Goal: Task Accomplishment & Management: Use online tool/utility

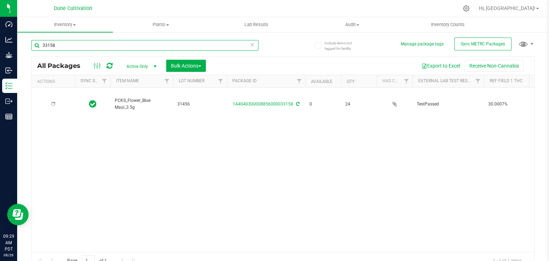
click at [103, 46] on input "33158" at bounding box center [144, 45] width 227 height 11
type input "3"
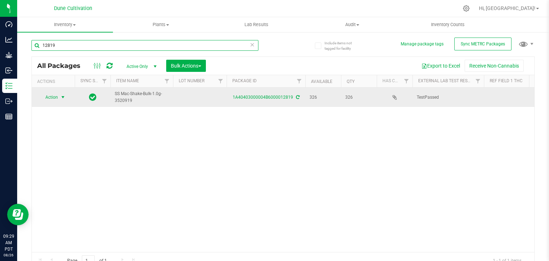
type input "12819"
click at [53, 97] on span "Action" at bounding box center [48, 97] width 19 height 10
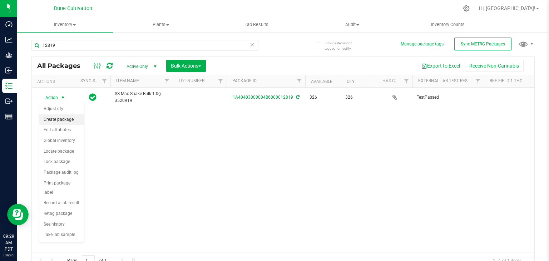
click at [61, 122] on li "Create package" at bounding box center [61, 119] width 45 height 11
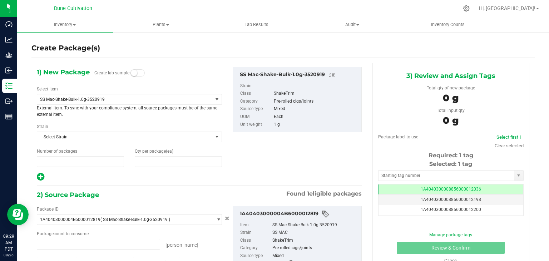
type input "1"
type input "0"
type input "0 ea"
click at [111, 97] on span "SS Mac-Shake-Bulk-1.0g-3520919" at bounding box center [121, 99] width 163 height 5
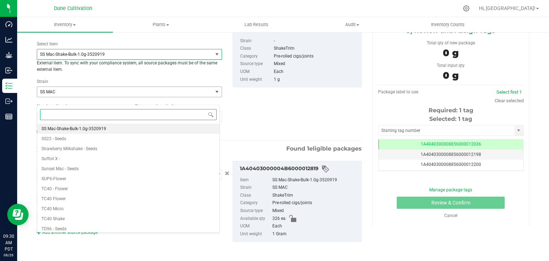
scroll to position [46, 0]
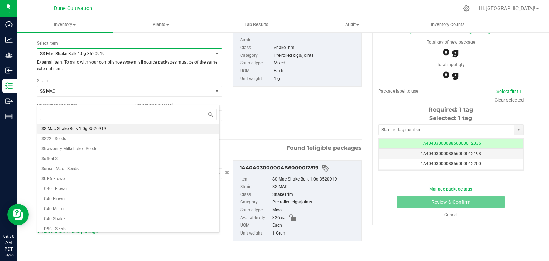
click at [135, 52] on span "SS Mac-Shake-Bulk-1.0g-3520919" at bounding box center [121, 53] width 163 height 5
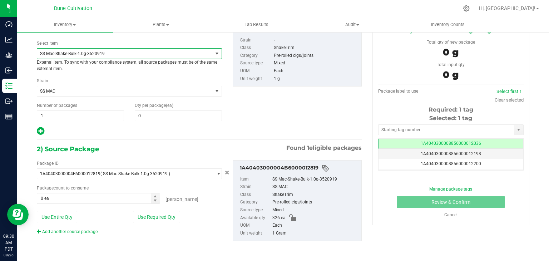
click at [135, 52] on span "SS Mac-Shake-Bulk-1.0g-3520919" at bounding box center [121, 53] width 163 height 5
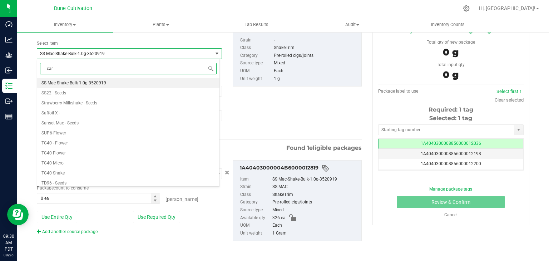
type input "card"
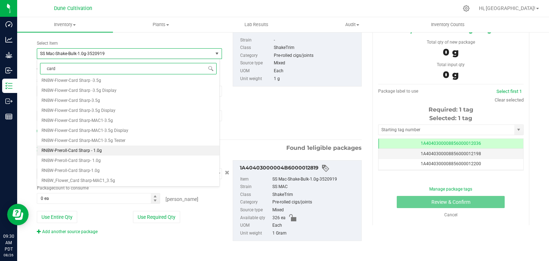
scroll to position [43, 0]
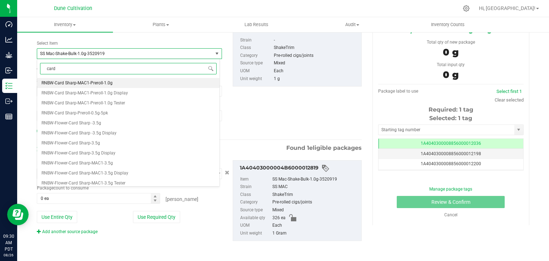
click at [113, 82] on li "RNBW-Card Sharp-MAC1-Preroll-1.0g" at bounding box center [128, 83] width 182 height 10
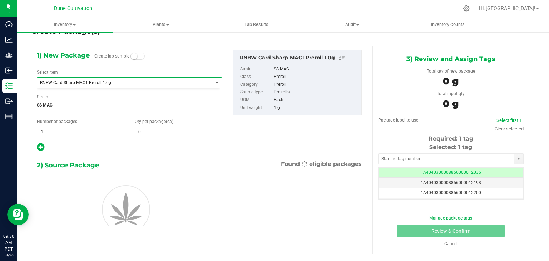
type input "0"
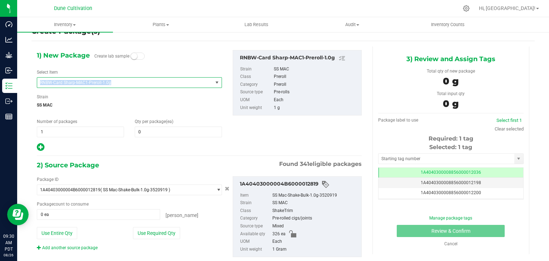
drag, startPoint x: 39, startPoint y: 82, endPoint x: 111, endPoint y: 85, distance: 71.9
click at [111, 85] on span "RNBW-Card Sharp-MAC1-Preroll-1.0g" at bounding box center [125, 83] width 176 height 10
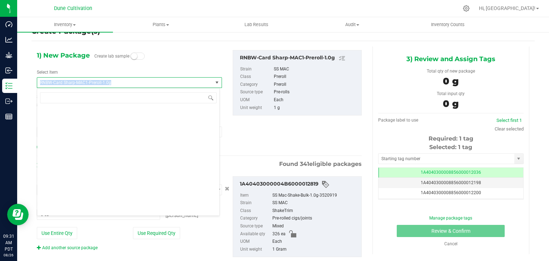
drag, startPoint x: 40, startPoint y: 81, endPoint x: 112, endPoint y: 82, distance: 71.5
click at [112, 82] on span "RNBW-Card Sharp-MAC1-Preroll-1.0g" at bounding box center [121, 82] width 163 height 5
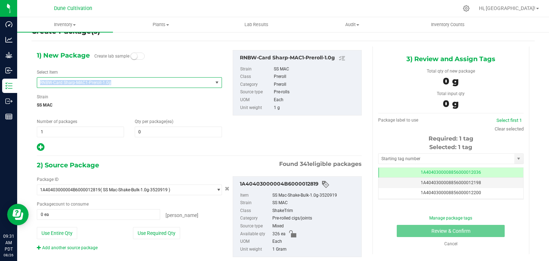
copy span "RNBW-Card Sharp-MAC1-Preroll-1.0g"
click at [142, 82] on span "RNBW-Card Sharp-MAC1-Preroll-1.0g" at bounding box center [121, 82] width 163 height 5
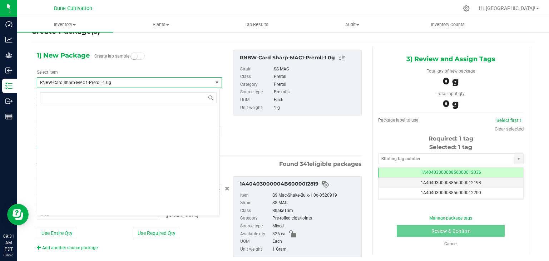
click at [147, 85] on span "RNBW-Card Sharp-MAC1-Preroll-1.0g" at bounding box center [121, 82] width 163 height 5
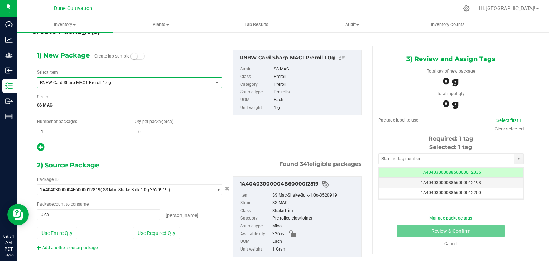
click at [147, 85] on span "RNBW-Card Sharp-MAC1-Preroll-1.0g" at bounding box center [121, 82] width 163 height 5
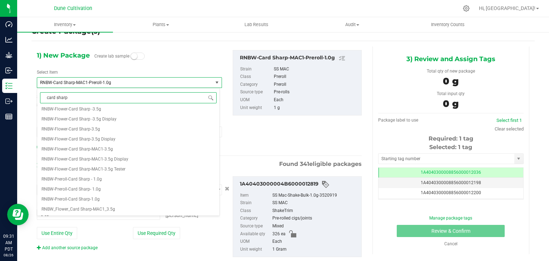
type input "card sharp"
click at [161, 65] on div "1) New Package Create lab sample Select Item RNBW-Card Sharp-MAC1-Preroll-1.0g …" at bounding box center [129, 101] width 196 height 102
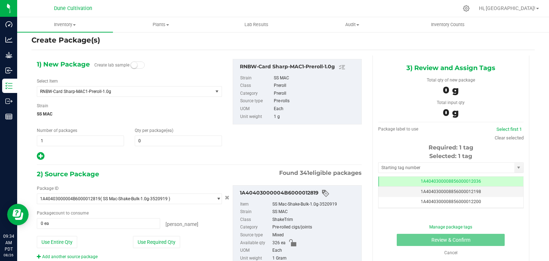
scroll to position [0, 0]
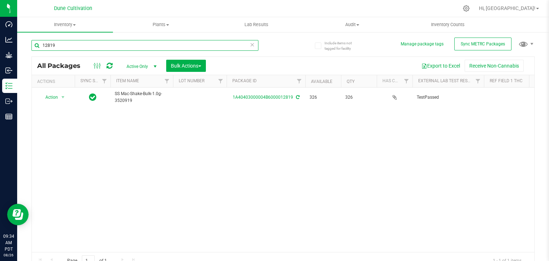
click at [91, 50] on input "12819" at bounding box center [144, 45] width 227 height 11
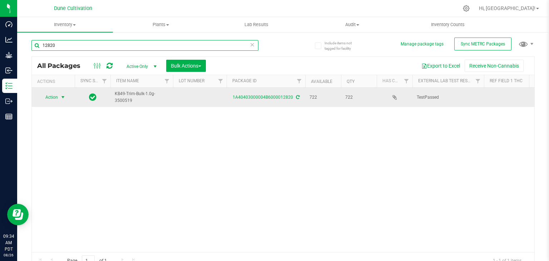
type input "12820"
click at [55, 98] on span "Action" at bounding box center [48, 97] width 19 height 10
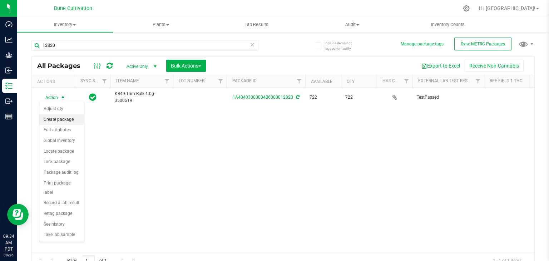
click at [57, 120] on li "Create package" at bounding box center [61, 119] width 45 height 11
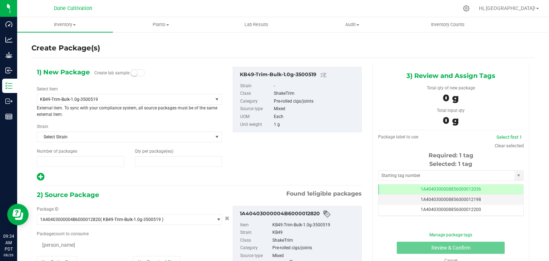
type input "1"
type input "0"
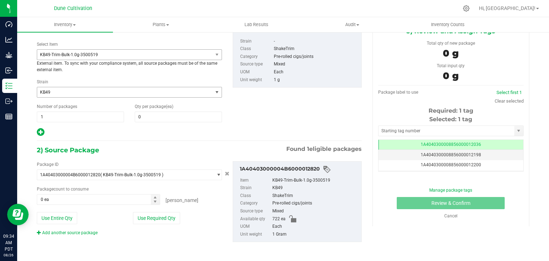
scroll to position [46, 0]
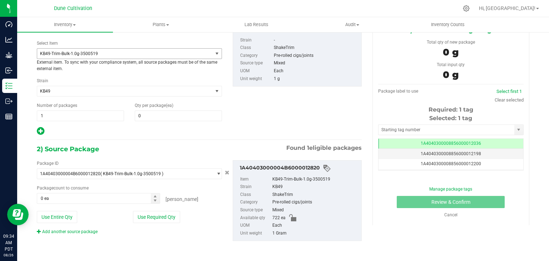
click at [94, 53] on span "KB49-Trim-Bulk-1.0g-3500519" at bounding box center [121, 53] width 163 height 5
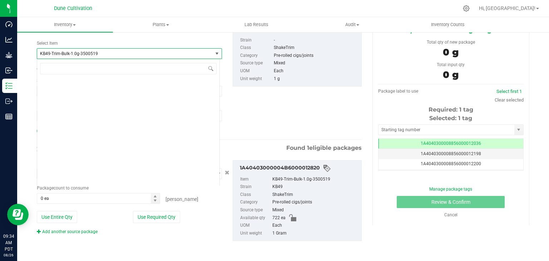
scroll to position [19638, 0]
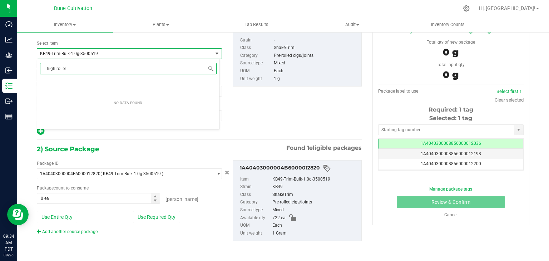
type input "high roller"
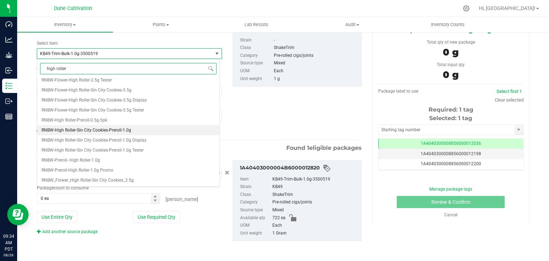
click at [123, 132] on span "RNBW-High Roller-Sin City Cookies-Preroll-1.0g" at bounding box center [86, 130] width 90 height 5
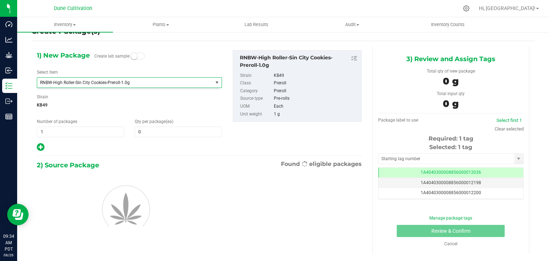
type input "0"
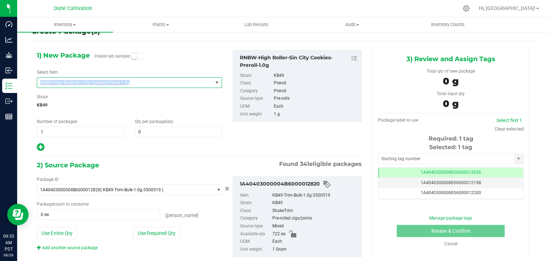
drag, startPoint x: 39, startPoint y: 82, endPoint x: 130, endPoint y: 85, distance: 91.6
click at [130, 85] on span "RNBW-High Roller-Sin City Cookies-Preroll-1.0g" at bounding box center [125, 83] width 176 height 10
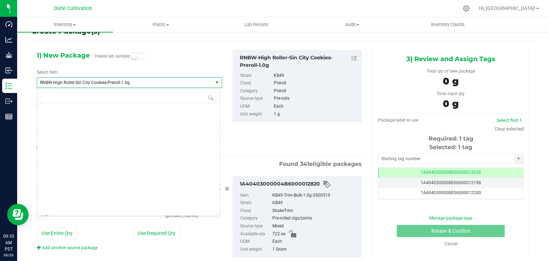
drag, startPoint x: 130, startPoint y: 85, endPoint x: 70, endPoint y: 72, distance: 61.8
click at [80, 70] on div "Select Item RNBW-High Roller-Sin City Cookies-Preroll-1.0g 1942 Flower 1942-Sha…" at bounding box center [129, 78] width 185 height 19
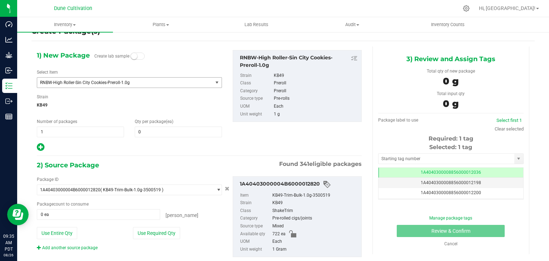
click at [40, 82] on span "RNBW-High Roller-Sin City Cookies-Preroll-1.0g" at bounding box center [121, 82] width 163 height 5
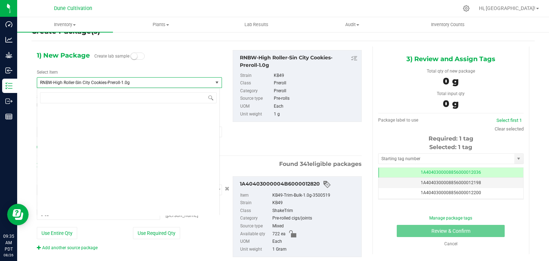
click at [40, 82] on span "RNBW-High Roller-Sin City Cookies-Preroll-1.0g" at bounding box center [121, 82] width 163 height 5
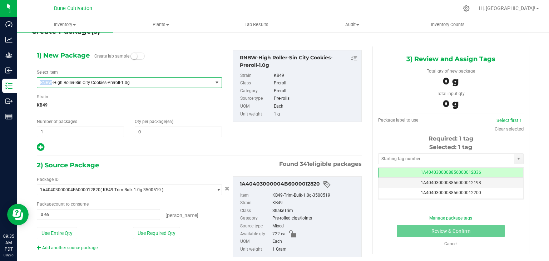
click at [87, 83] on span "RNBW-High Roller-Sin City Cookies-Preroll-1.0g" at bounding box center [121, 82] width 163 height 5
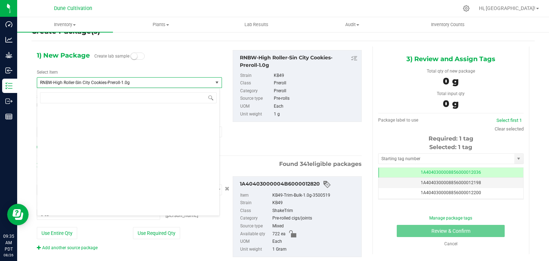
click at [132, 72] on div "Select Item RNBW-High Roller-Sin City Cookies-Preroll-1.0g 1942 Flower 1942-Sha…" at bounding box center [129, 78] width 185 height 19
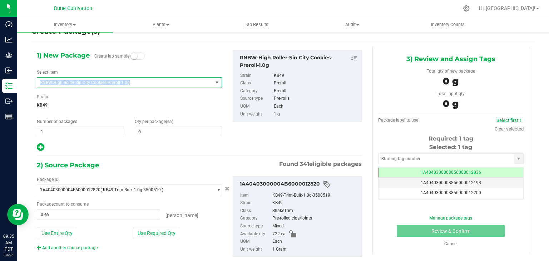
drag, startPoint x: 38, startPoint y: 83, endPoint x: 131, endPoint y: 85, distance: 92.7
click at [131, 85] on span "RNBW-High Roller-Sin City Cookies-Preroll-1.0g" at bounding box center [125, 83] width 176 height 10
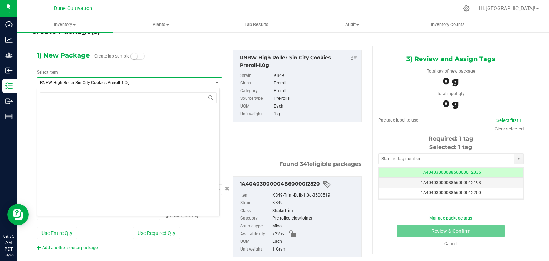
drag, startPoint x: 122, startPoint y: 84, endPoint x: 130, endPoint y: 69, distance: 16.7
click at [130, 69] on div "Select Item RNBW-High Roller-Sin City Cookies-Preroll-1.0g 1942 Flower 1942-Sha…" at bounding box center [129, 78] width 185 height 19
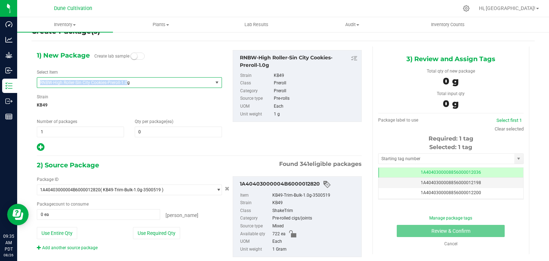
drag, startPoint x: 127, startPoint y: 82, endPoint x: 32, endPoint y: 81, distance: 95.1
click at [32, 81] on div "1) New Package Create lab sample Select Item RNBW-High Roller-Sin City Cookies-…" at bounding box center [129, 101] width 196 height 102
copy span "RNBW-High Roller-Sin City Cookies-Preroll-1.0"
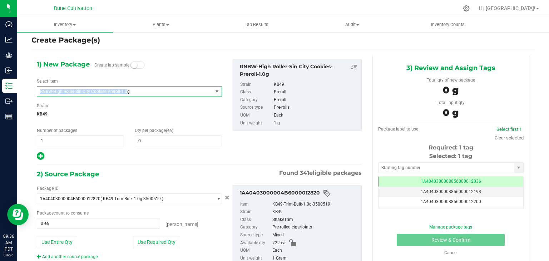
scroll to position [0, 0]
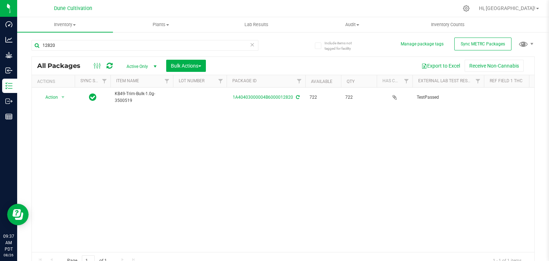
scroll to position [8, 0]
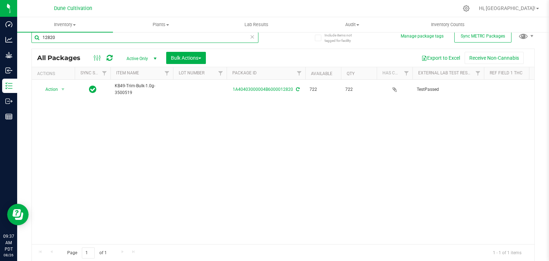
click at [65, 40] on input "12820" at bounding box center [144, 37] width 227 height 11
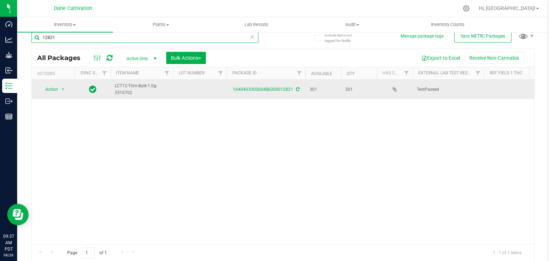
type input "12821"
click at [50, 89] on span "Action" at bounding box center [48, 89] width 19 height 10
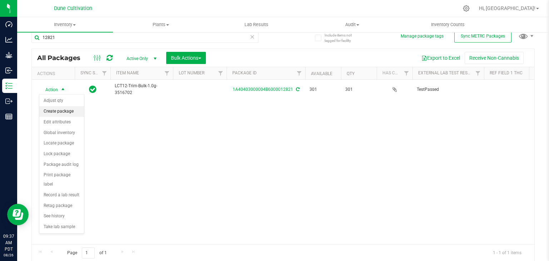
click at [58, 112] on li "Create package" at bounding box center [61, 111] width 45 height 11
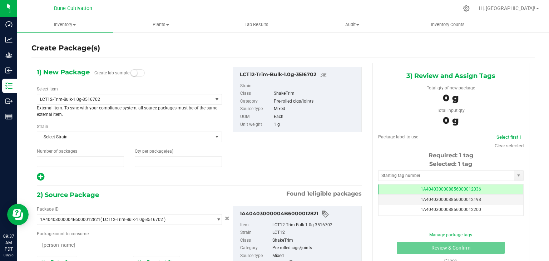
type input "1"
type input "0"
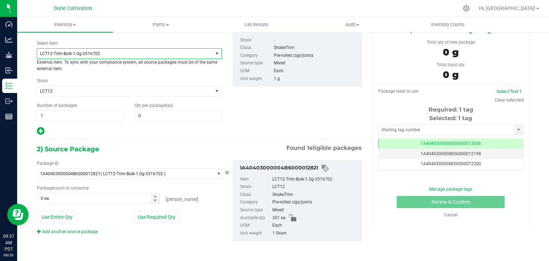
click at [174, 55] on span "LCT12-Trim-Bulk-1.0g-3516702" at bounding box center [125, 54] width 176 height 10
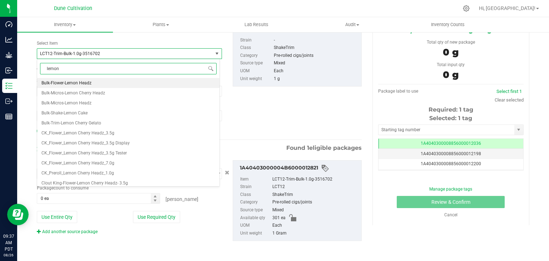
type input "lemon"
click at [117, 171] on li "CK_Preroll_Lemon Cherry Headz_1.0g" at bounding box center [128, 173] width 182 height 10
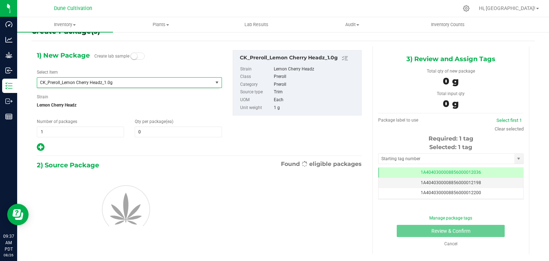
type input "0"
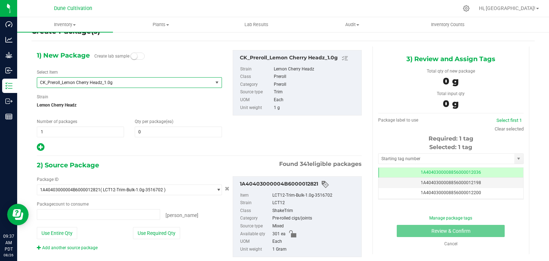
type input "0 ea"
click at [156, 132] on input "0" at bounding box center [178, 132] width 87 height 10
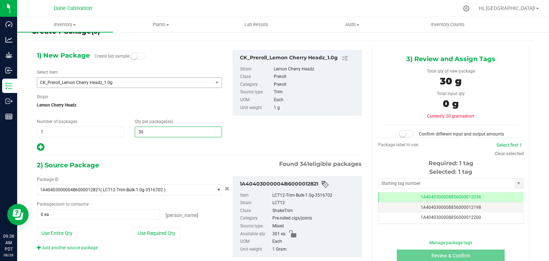
type input "301"
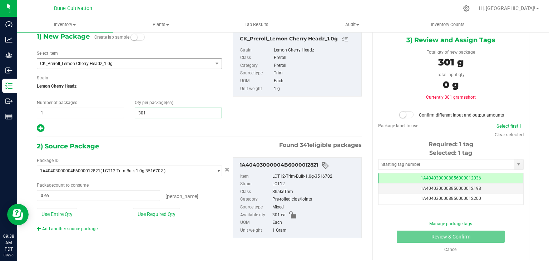
scroll to position [39, 0]
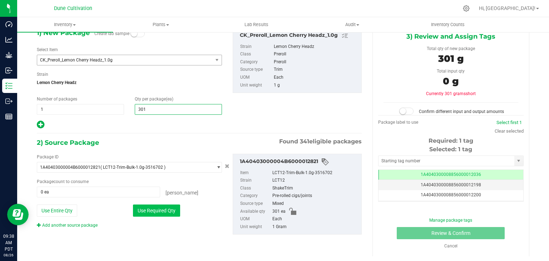
click at [155, 210] on button "Use Required Qty" at bounding box center [156, 211] width 47 height 12
type input "301"
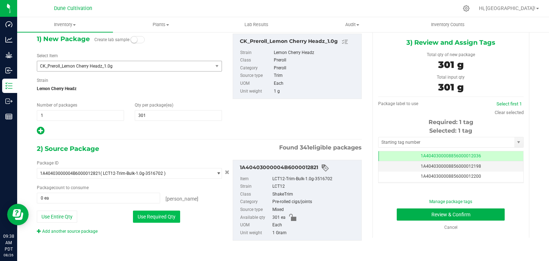
type input "301 ea"
click at [445, 142] on input "text" at bounding box center [447, 142] width 136 height 10
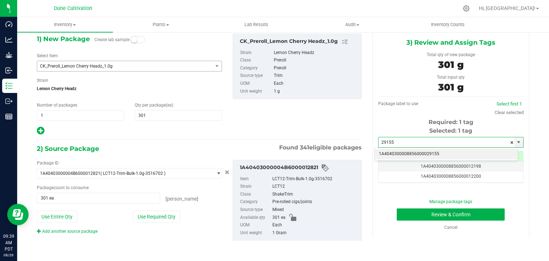
click at [442, 156] on li "1A4040300008856000029155" at bounding box center [446, 154] width 143 height 11
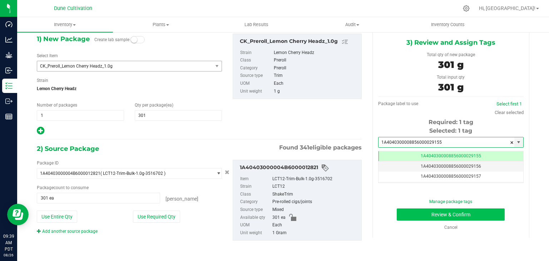
type input "1A4040300008856000029155"
click at [472, 214] on button "Review & Confirm" at bounding box center [451, 215] width 108 height 12
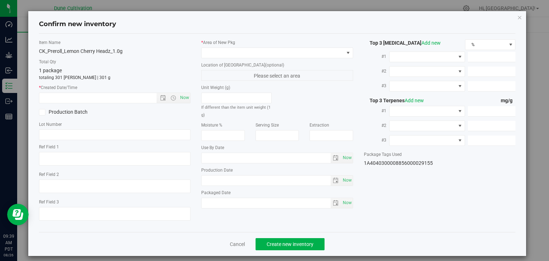
scroll to position [0, 0]
click at [305, 55] on span at bounding box center [273, 53] width 142 height 10
click at [307, 54] on span at bounding box center [273, 53] width 142 height 10
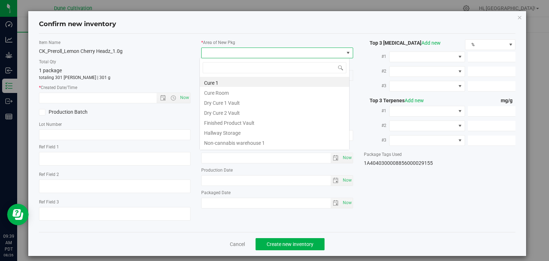
scroll to position [10, 150]
click at [241, 124] on li "Finished Product Vault" at bounding box center [274, 122] width 149 height 10
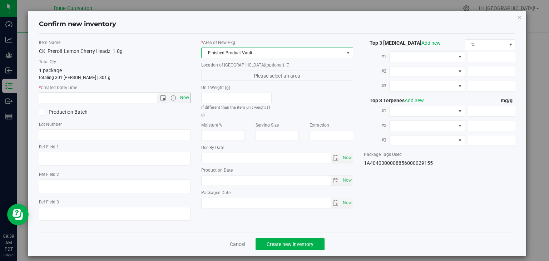
click at [185, 96] on span "Now" at bounding box center [185, 98] width 12 height 10
type input "[DATE] 9:39 AM"
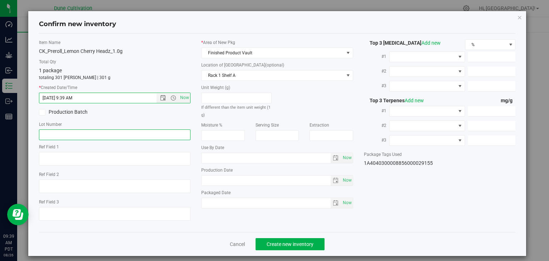
click at [141, 132] on input "text" at bounding box center [115, 134] width 152 height 11
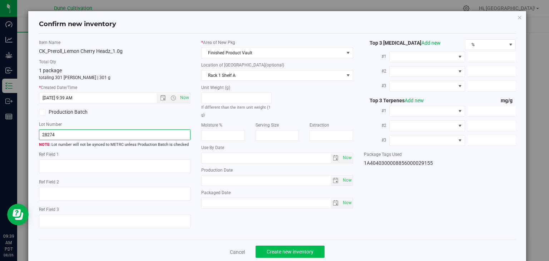
type input "28274"
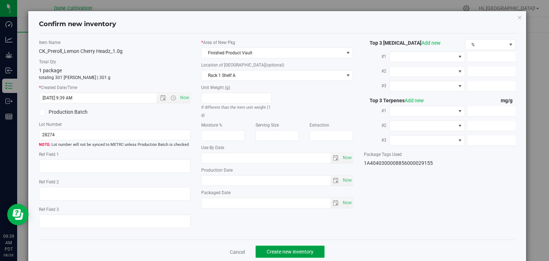
click at [293, 250] on span "Create new inventory" at bounding box center [290, 252] width 47 height 6
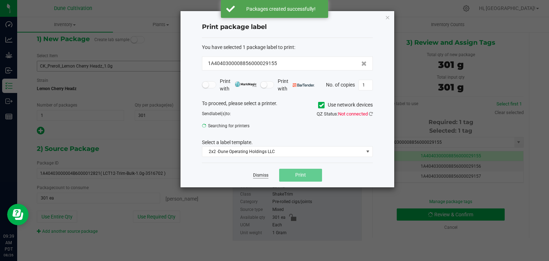
click at [257, 175] on div "Dismiss Print" at bounding box center [287, 175] width 171 height 25
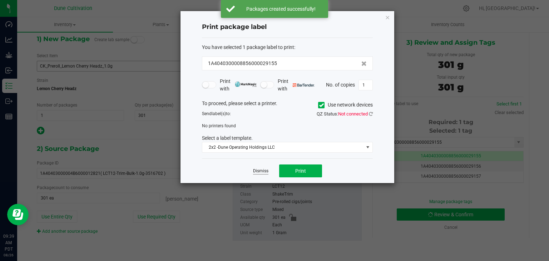
click at [261, 172] on link "Dismiss" at bounding box center [260, 171] width 15 height 6
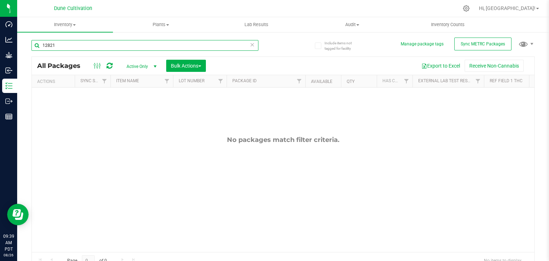
click at [84, 48] on input "12821" at bounding box center [144, 45] width 227 height 11
type input "1"
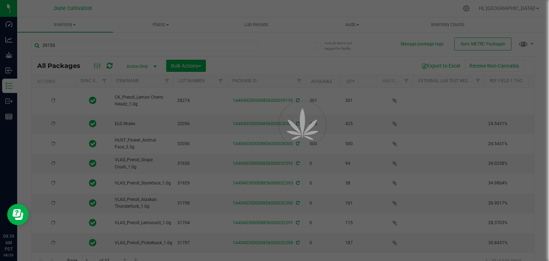
click at [111, 249] on div at bounding box center [274, 130] width 549 height 261
drag, startPoint x: 99, startPoint y: 153, endPoint x: 124, endPoint y: 249, distance: 99.6
click at [124, 249] on div at bounding box center [274, 130] width 549 height 261
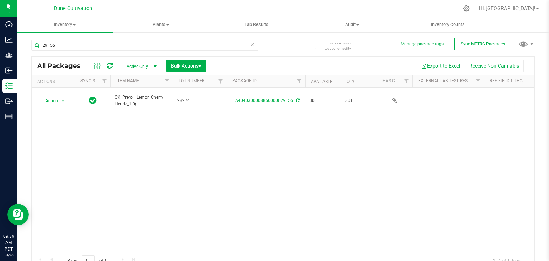
scroll to position [0, 3]
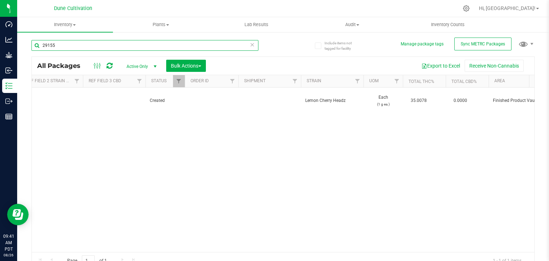
click at [89, 46] on input "29155" at bounding box center [144, 45] width 227 height 11
type input "2"
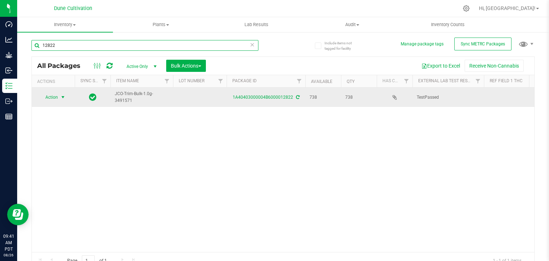
type input "12822"
click at [48, 98] on span "Action" at bounding box center [48, 97] width 19 height 10
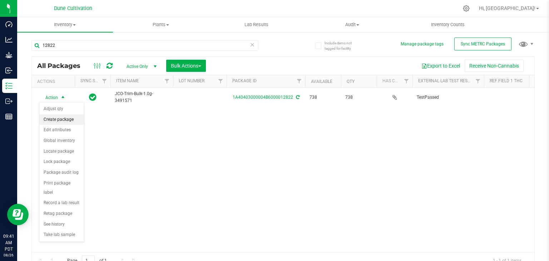
click at [49, 118] on li "Create package" at bounding box center [61, 119] width 45 height 11
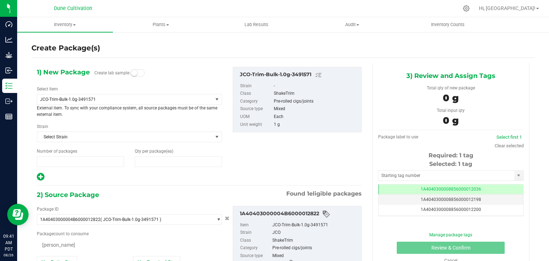
type input "1"
type input "0"
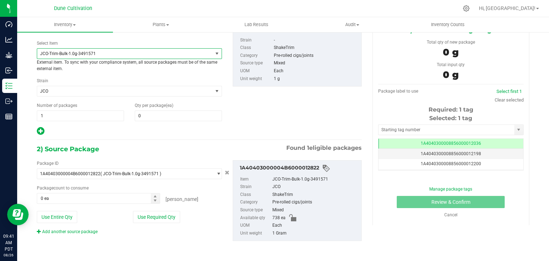
click at [129, 56] on span "JCO-Trim-Bulk-1.0g-3491571" at bounding box center [125, 54] width 176 height 10
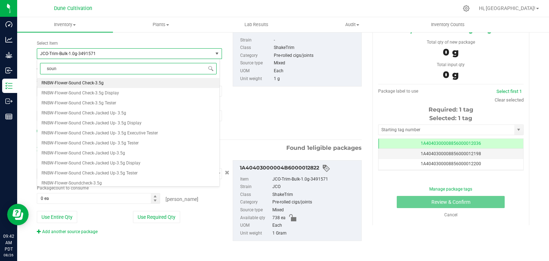
type input "sound"
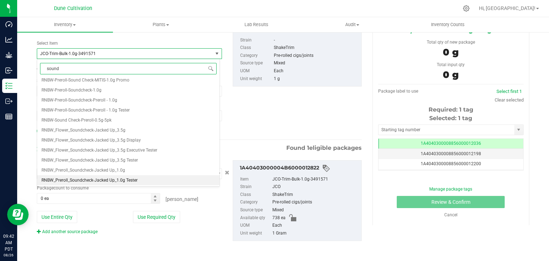
click at [127, 181] on span "RNBW_Preroll_Soundcheck-Jacked Up_1.0g Tester" at bounding box center [89, 180] width 96 height 5
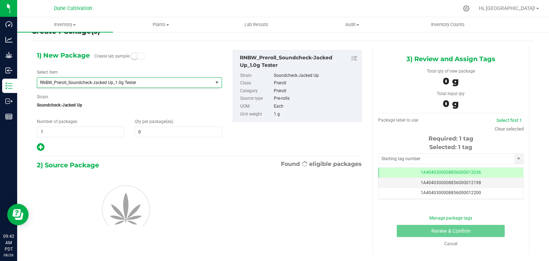
type input "0"
click at [137, 82] on span "RNBW_Preroll_Soundcheck-Jacked Up_1.0g Tester" at bounding box center [121, 82] width 163 height 5
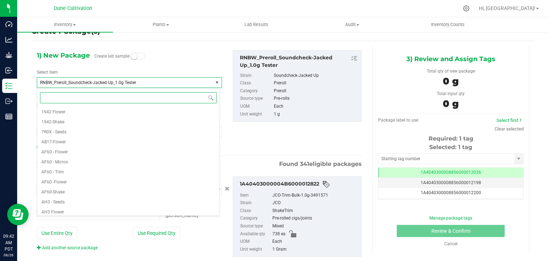
type input "0 ea"
type input "soun"
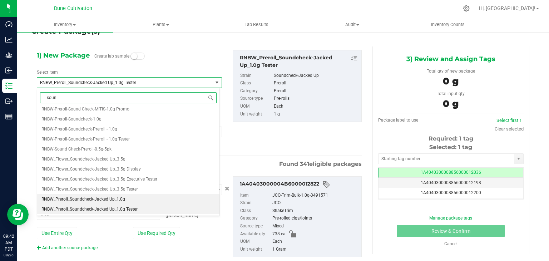
click at [112, 200] on span "RNBW_Preroll_Soundcheck-Jacked Up_1.0g" at bounding box center [83, 199] width 84 height 5
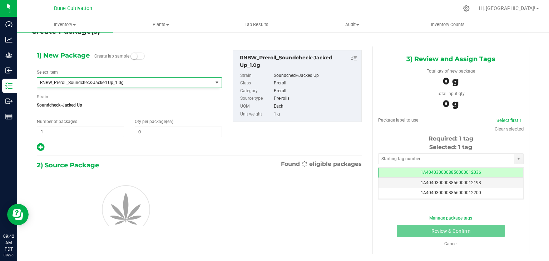
type input "0"
click at [157, 132] on input "0" at bounding box center [178, 132] width 87 height 10
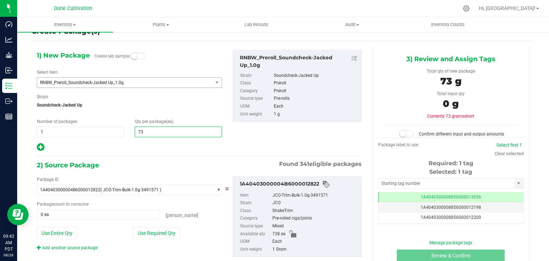
type input "738"
click at [160, 141] on div "1) New Package Create lab sample Select Item RNBW_Preroll_Soundcheck-Jacked Up_…" at bounding box center [129, 101] width 196 height 102
type input "738"
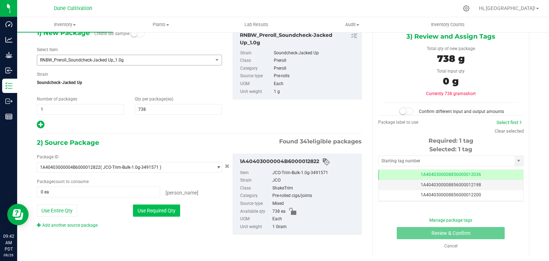
click at [155, 211] on button "Use Required Qty" at bounding box center [156, 211] width 47 height 12
type input "738 ea"
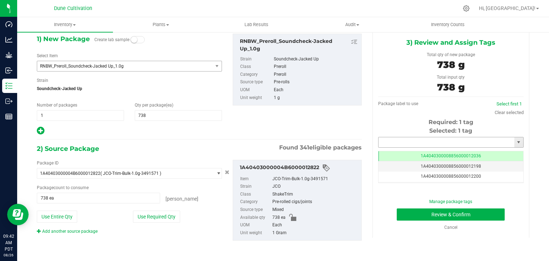
click at [409, 144] on input "text" at bounding box center [447, 142] width 136 height 10
click at [410, 145] on input "text" at bounding box center [447, 142] width 136 height 10
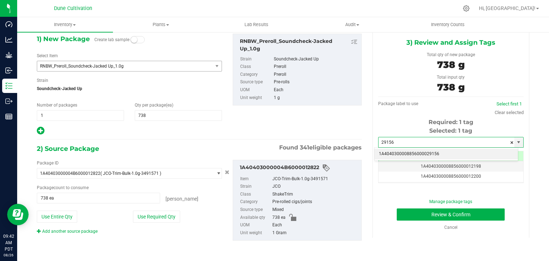
click at [413, 159] on div "1A4040300008856000029156 No matching tags" at bounding box center [446, 154] width 144 height 14
click at [412, 153] on li "1A4040300008856000029156" at bounding box center [446, 154] width 143 height 11
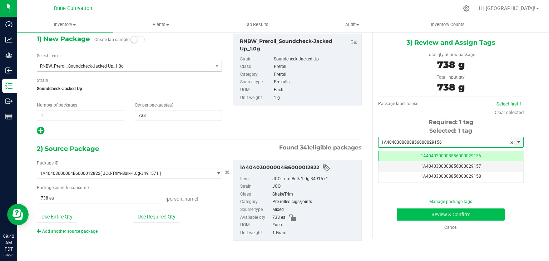
type input "1A4040300008856000029156"
click at [455, 215] on button "Review & Confirm" at bounding box center [451, 215] width 108 height 12
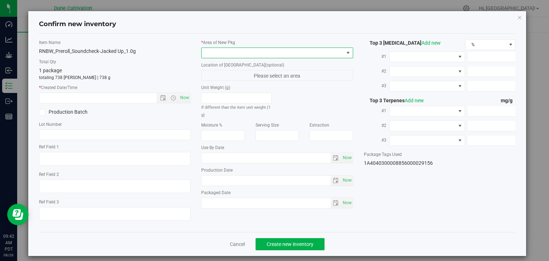
click at [300, 56] on span at bounding box center [273, 53] width 142 height 10
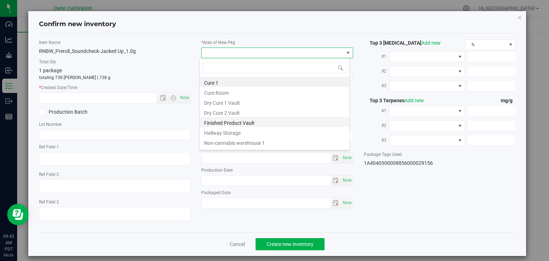
click at [241, 125] on li "Finished Product Vault" at bounding box center [274, 122] width 149 height 10
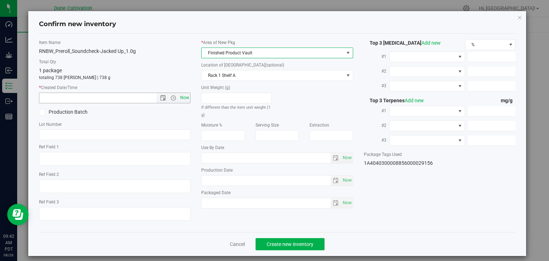
click at [183, 96] on span "Now" at bounding box center [185, 98] width 12 height 10
type input "[DATE] 9:42 AM"
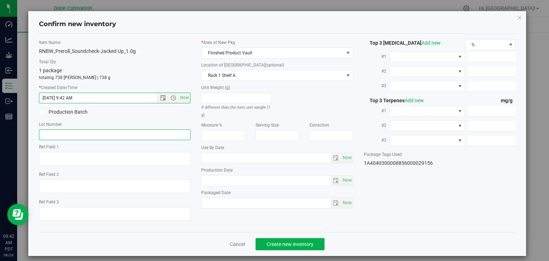
click at [115, 135] on input "text" at bounding box center [115, 134] width 152 height 11
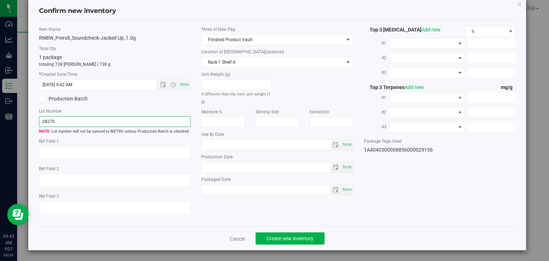
type input "28270"
click at [389, 200] on div "Item Name RNBW_Preroll_Soundcheck-Jacked Up_1.0g Total Qty 1 package totaling 7…" at bounding box center [278, 123] width 488 height 195
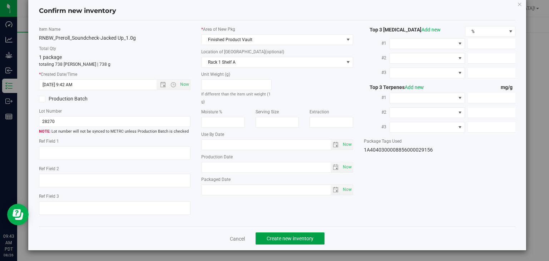
click at [305, 237] on span "Create new inventory" at bounding box center [290, 239] width 47 height 6
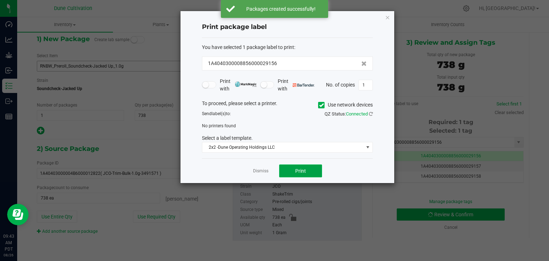
click at [300, 171] on span "Print" at bounding box center [300, 171] width 11 height 6
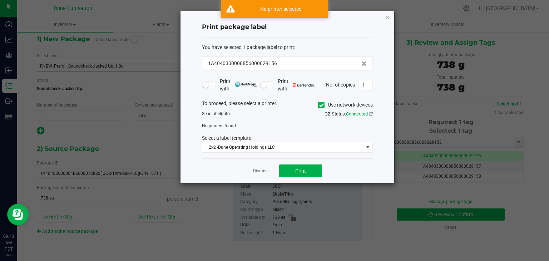
click at [262, 167] on app-cancel-button "Dismiss" at bounding box center [260, 171] width 15 height 8
click at [261, 171] on link "Dismiss" at bounding box center [260, 171] width 15 height 6
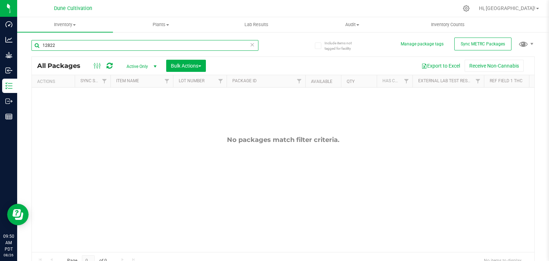
click at [65, 44] on input "12822" at bounding box center [144, 45] width 227 height 11
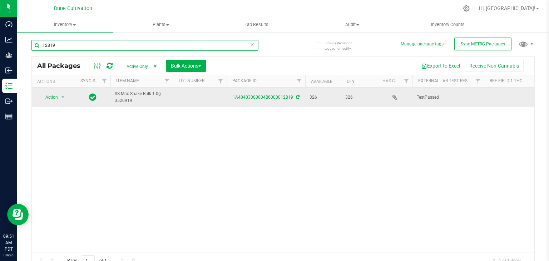
type input "12819"
click at [53, 97] on span "Action" at bounding box center [48, 97] width 19 height 10
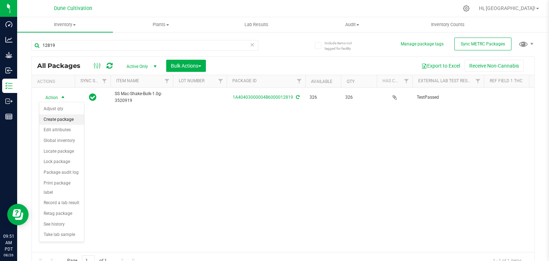
click at [61, 122] on li "Create package" at bounding box center [61, 119] width 45 height 11
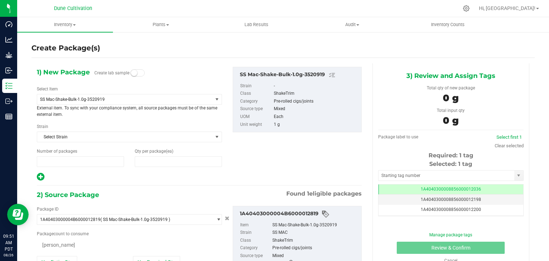
type input "1"
type input "0"
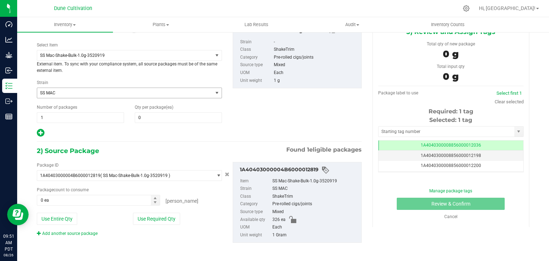
scroll to position [46, 0]
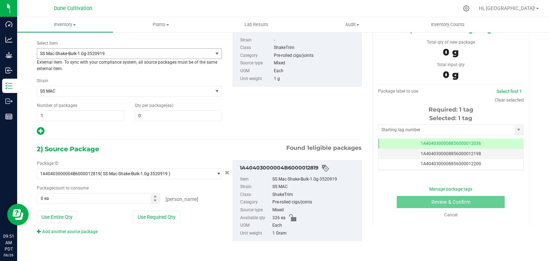
click at [146, 54] on span "SS Mac-Shake-Bulk-1.0g-3520919" at bounding box center [121, 53] width 163 height 5
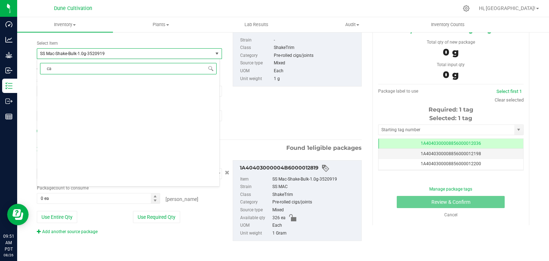
scroll to position [0, 0]
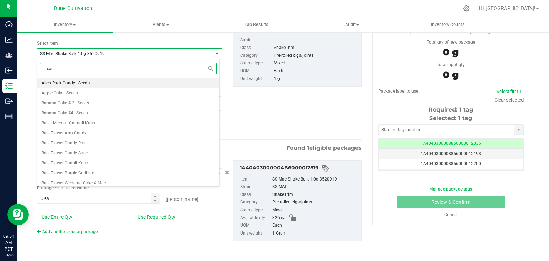
type input "card"
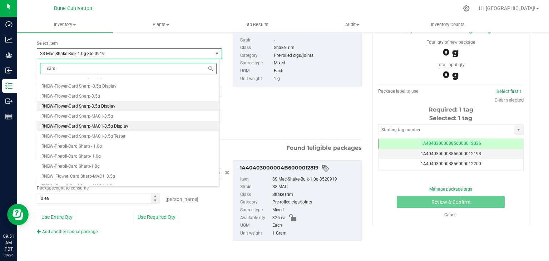
scroll to position [53, 0]
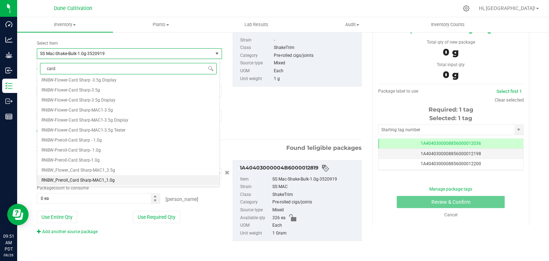
click at [121, 180] on li "RNBW_Preroll_Card Sharp-MAC1_1.0g" at bounding box center [128, 180] width 182 height 10
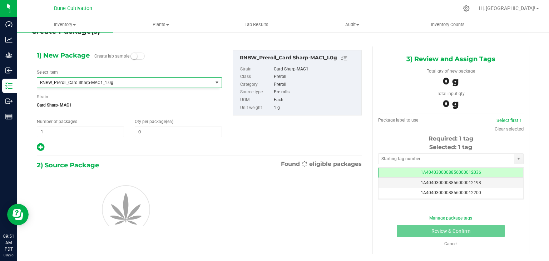
type input "0"
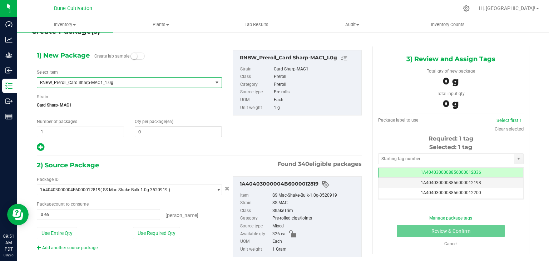
click at [154, 135] on input "0" at bounding box center [178, 132] width 87 height 10
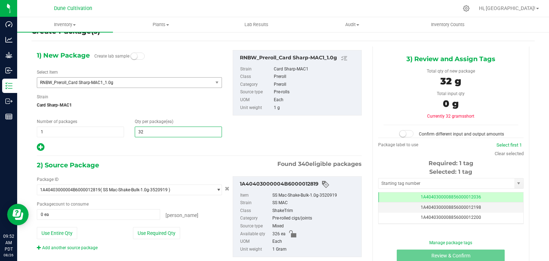
type input "326"
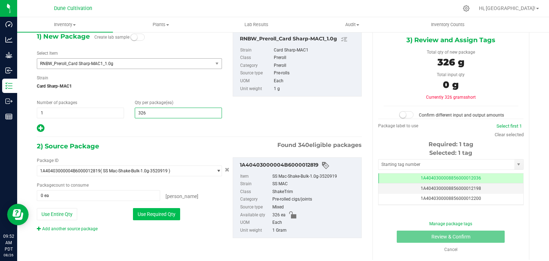
click at [162, 217] on button "Use Required Qty" at bounding box center [156, 214] width 47 height 12
type input "326"
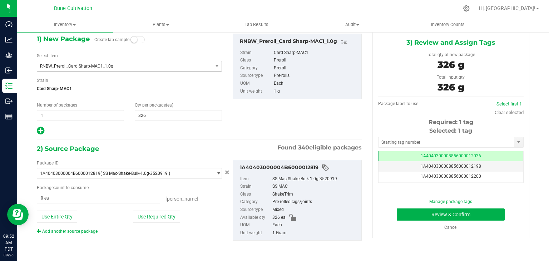
type input "326 ea"
click at [413, 140] on input "text" at bounding box center [447, 142] width 136 height 10
type input "1"
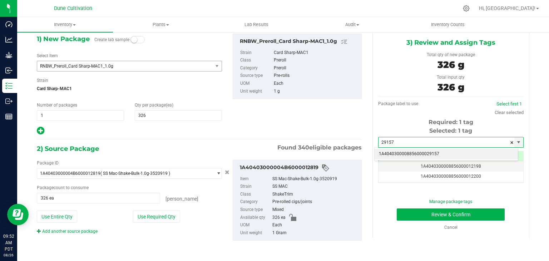
click at [426, 158] on li "1A4040300008856000029157" at bounding box center [446, 154] width 143 height 11
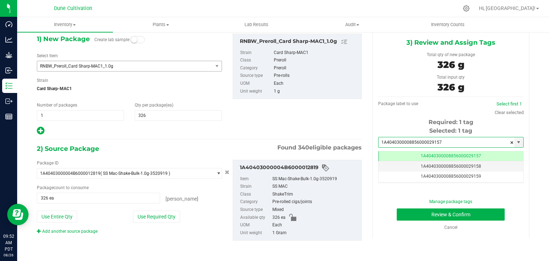
type input "1A4040300008856000029157"
click at [426, 158] on td "1A4040300008856000029157" at bounding box center [451, 156] width 145 height 10
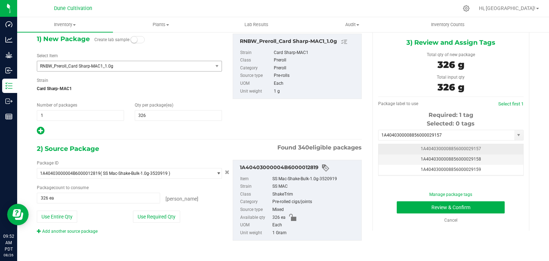
click at [428, 149] on span "1A4040300008856000029157" at bounding box center [451, 148] width 60 height 5
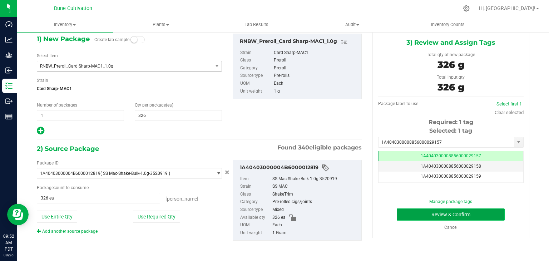
click at [425, 214] on button "Review & Confirm" at bounding box center [451, 215] width 108 height 12
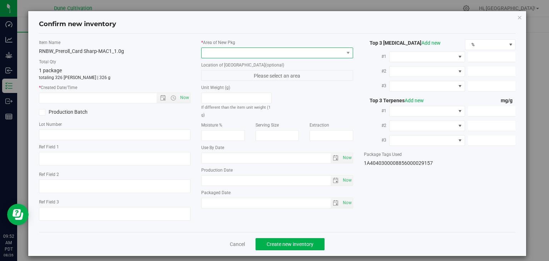
click at [304, 52] on span at bounding box center [273, 53] width 142 height 10
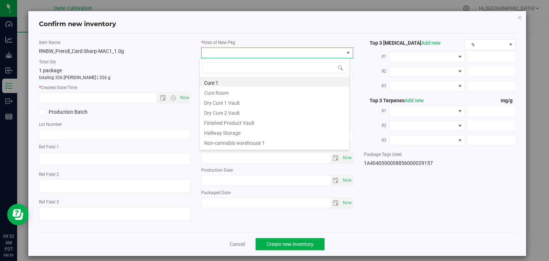
drag, startPoint x: 249, startPoint y: 124, endPoint x: 233, endPoint y: 114, distance: 18.5
click at [249, 124] on li "Finished Product Vault" at bounding box center [274, 122] width 149 height 10
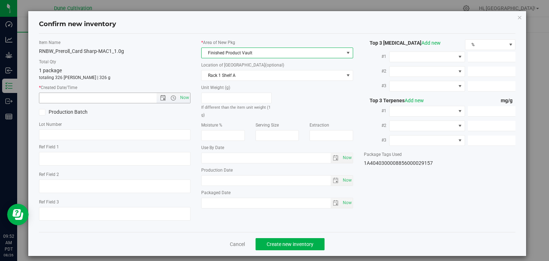
click at [126, 95] on input "text" at bounding box center [104, 98] width 130 height 10
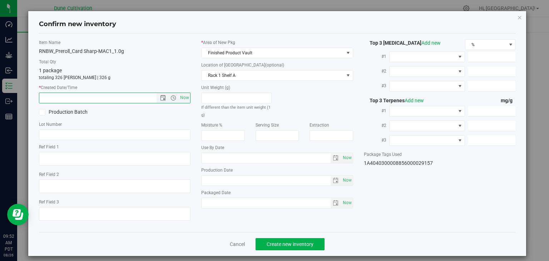
drag, startPoint x: 185, startPoint y: 100, endPoint x: 149, endPoint y: 127, distance: 44.5
click at [185, 100] on span "Now" at bounding box center [185, 98] width 12 height 10
type input "[DATE] 9:52 AM"
click at [140, 135] on input "text" at bounding box center [115, 134] width 152 height 11
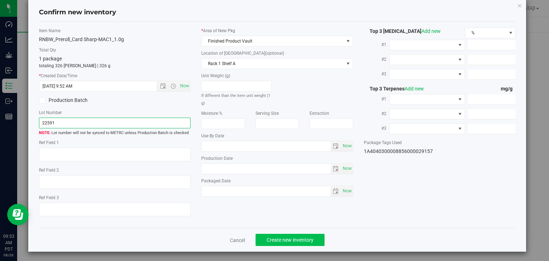
type input "22591"
click at [279, 244] on button "Create new inventory" at bounding box center [290, 240] width 69 height 12
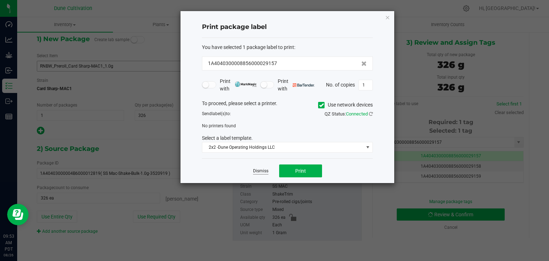
click at [257, 171] on link "Dismiss" at bounding box center [260, 171] width 15 height 6
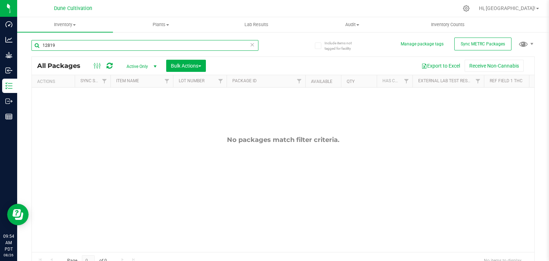
click at [78, 48] on input "12819" at bounding box center [144, 45] width 227 height 11
type input "1"
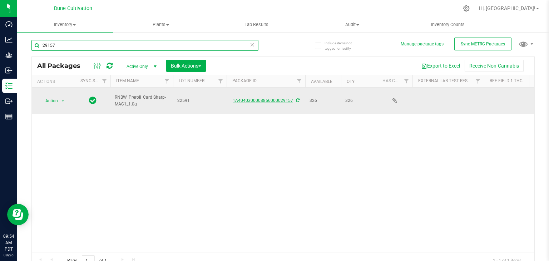
type input "29157"
click at [249, 98] on link "1A4040300008856000029157" at bounding box center [263, 100] width 60 height 5
click at [47, 98] on span "Action" at bounding box center [48, 101] width 19 height 10
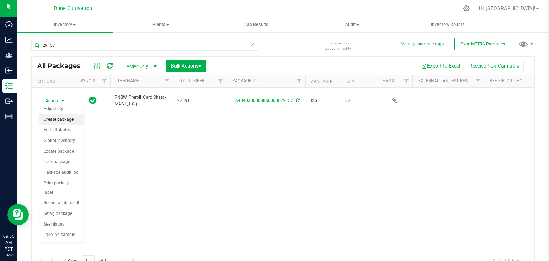
click at [59, 122] on li "Create package" at bounding box center [61, 119] width 45 height 11
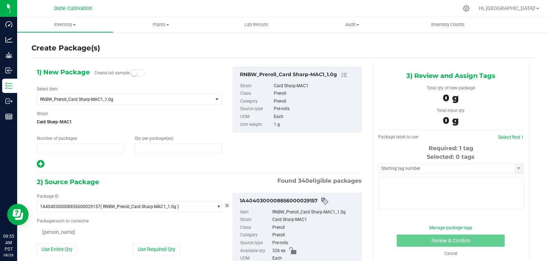
type input "1"
type input "0"
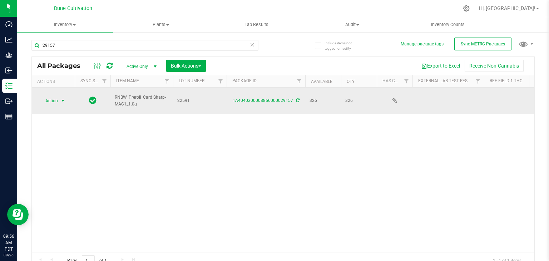
click at [52, 98] on span "Action" at bounding box center [48, 101] width 19 height 10
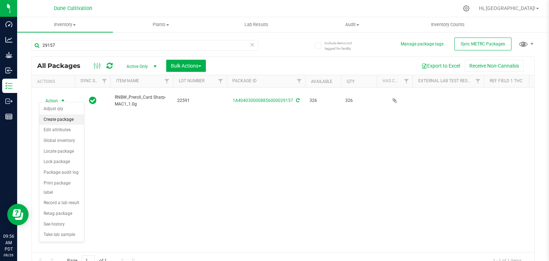
click at [53, 121] on li "Create package" at bounding box center [61, 119] width 45 height 11
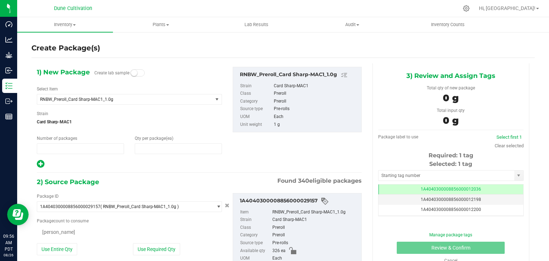
type input "1"
type input "0"
click at [156, 150] on input "0" at bounding box center [178, 149] width 87 height 10
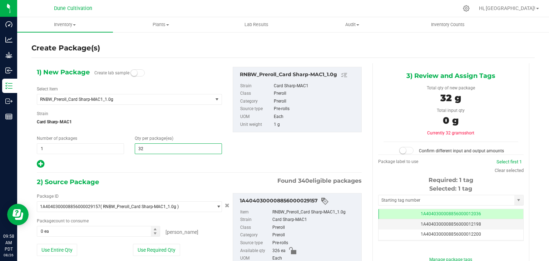
type input "326"
click at [205, 173] on div "1) New Package Create lab sample Select Item RNBW_Preroll_Card Sharp-MAC1_1.0g …" at bounding box center [199, 180] width 336 height 234
type input "326"
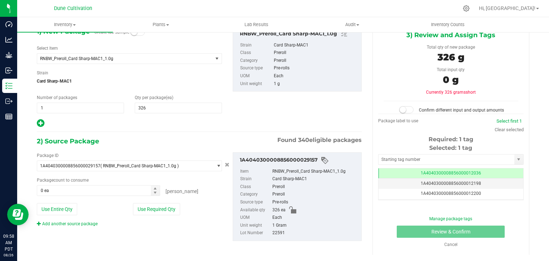
scroll to position [41, 0]
click at [166, 209] on button "Use Required Qty" at bounding box center [156, 209] width 47 height 12
type input "326 ea"
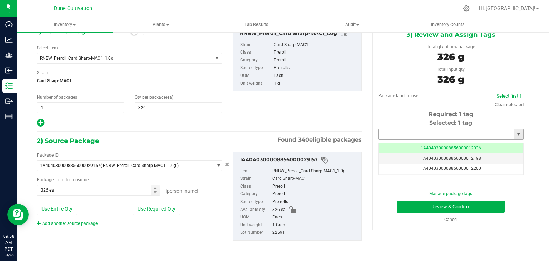
click at [415, 136] on input "text" at bounding box center [447, 134] width 136 height 10
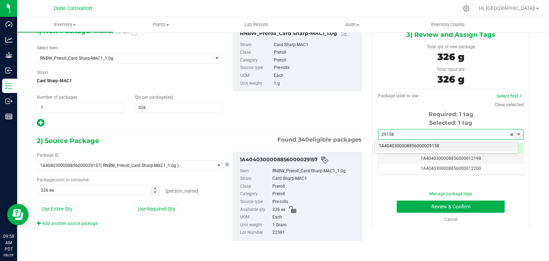
click at [427, 147] on li "1A4040300008856000029158" at bounding box center [446, 146] width 143 height 11
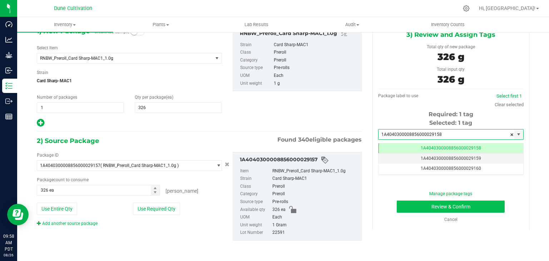
scroll to position [0, 0]
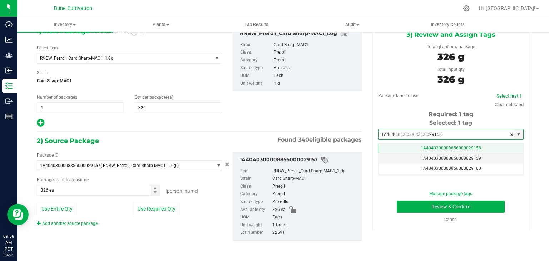
type input "1A4040300008856000029158"
click at [435, 147] on span "1A4040300008856000029158" at bounding box center [451, 148] width 60 height 5
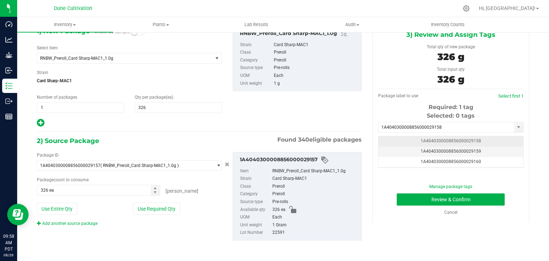
click at [426, 140] on span "1A4040300008856000029158" at bounding box center [451, 140] width 60 height 5
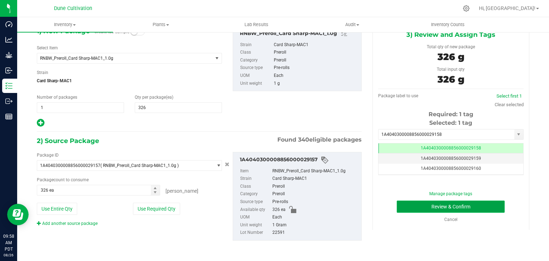
click at [405, 204] on button "Review & Confirm" at bounding box center [451, 207] width 108 height 12
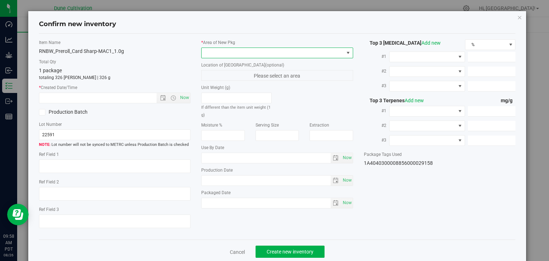
click at [263, 50] on span at bounding box center [273, 53] width 142 height 10
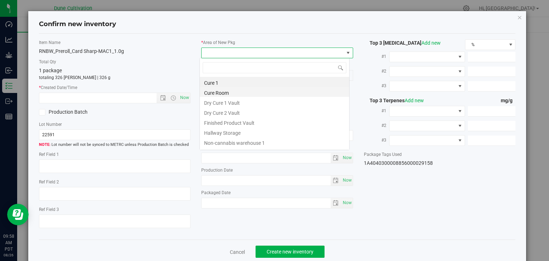
scroll to position [10, 150]
drag, startPoint x: 241, startPoint y: 122, endPoint x: 218, endPoint y: 105, distance: 28.6
click at [240, 122] on li "Finished Product Vault" at bounding box center [274, 122] width 149 height 10
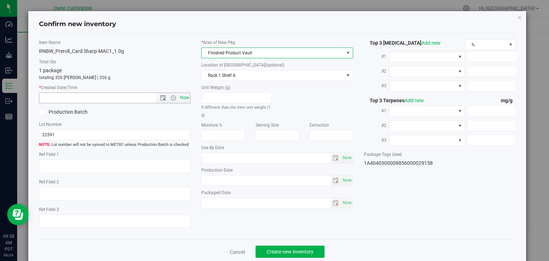
click at [187, 97] on span "Now" at bounding box center [185, 98] width 12 height 10
type input "[DATE] 9:58 AM"
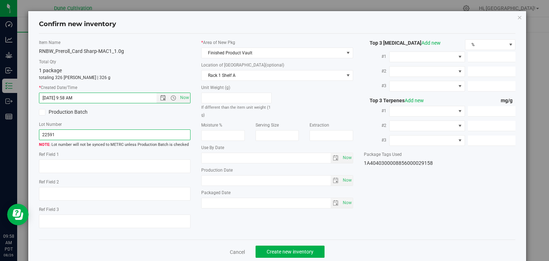
click at [166, 137] on input "22591" at bounding box center [115, 134] width 152 height 11
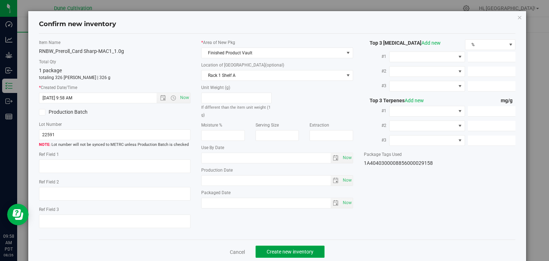
click at [273, 248] on button "Create new inventory" at bounding box center [290, 252] width 69 height 12
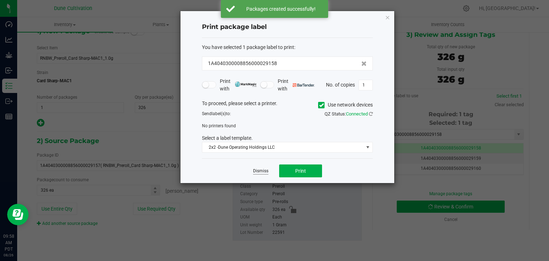
click at [262, 172] on link "Dismiss" at bounding box center [260, 171] width 15 height 6
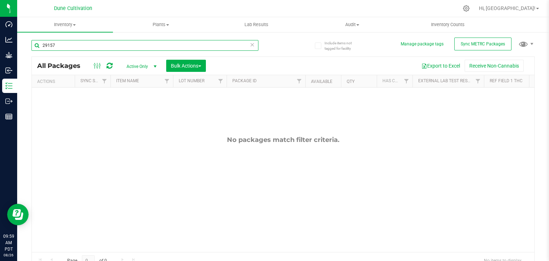
click at [87, 47] on input "29157" at bounding box center [144, 45] width 227 height 11
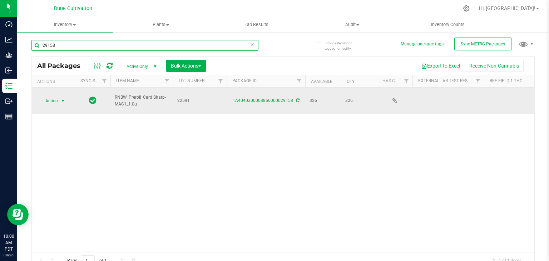
type input "29158"
click at [48, 96] on span "Action" at bounding box center [48, 101] width 19 height 10
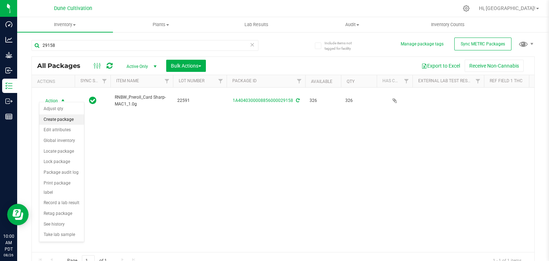
click at [63, 123] on li "Create package" at bounding box center [61, 119] width 45 height 11
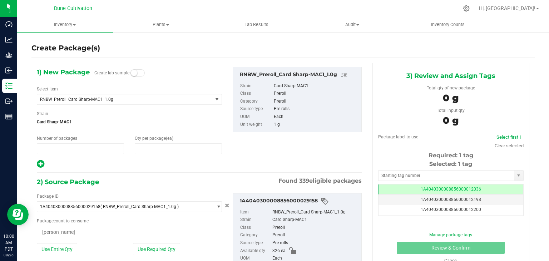
type input "1"
type input "0"
click at [157, 102] on span "RNBW_Preroll_Card Sharp-MAC1_1.0g" at bounding box center [121, 99] width 163 height 5
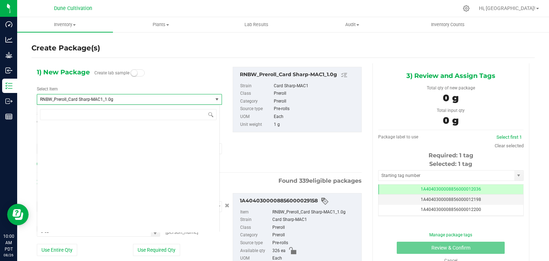
scroll to position [23123, 0]
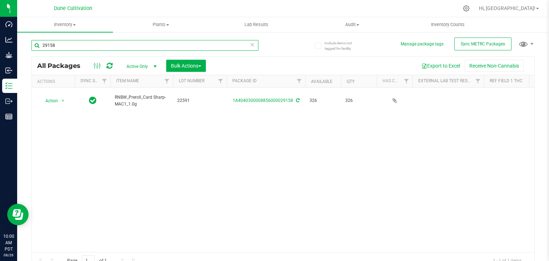
click at [90, 44] on input "29158" at bounding box center [144, 45] width 227 height 11
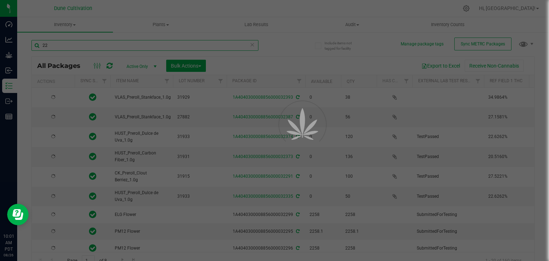
type input "2"
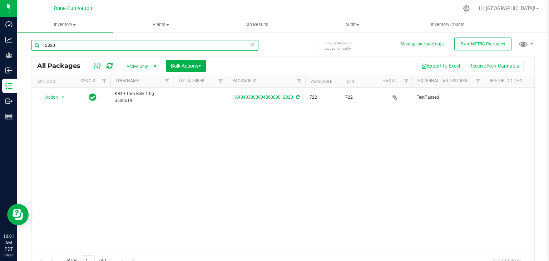
click at [89, 45] on input "12820" at bounding box center [144, 45] width 227 height 11
type input "1"
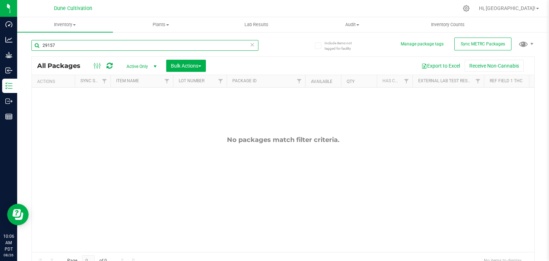
click at [213, 44] on input "29157" at bounding box center [144, 45] width 227 height 11
click at [207, 48] on input "29157" at bounding box center [144, 45] width 227 height 11
click at [206, 49] on input "29157" at bounding box center [144, 45] width 227 height 11
click at [232, 46] on input "29157" at bounding box center [144, 45] width 227 height 11
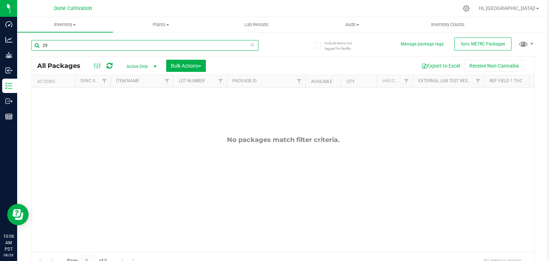
type input "2"
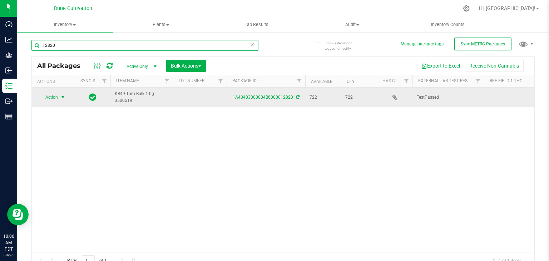
type input "12820"
click at [46, 96] on span "Action" at bounding box center [48, 97] width 19 height 10
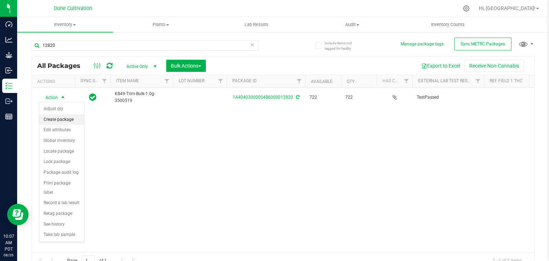
click at [57, 122] on li "Create package" at bounding box center [61, 119] width 45 height 11
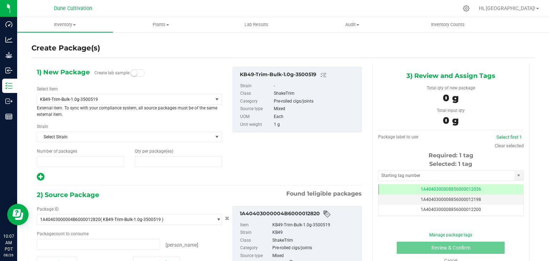
type input "1"
type input "0"
type input "0 ea"
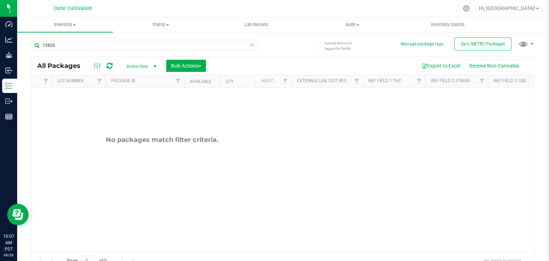
scroll to position [0, 167]
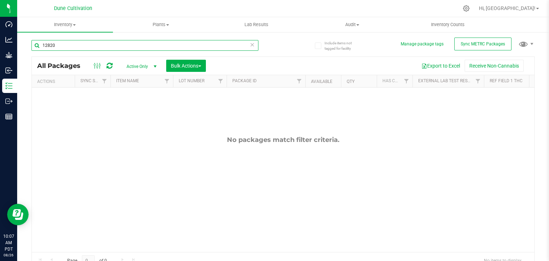
click at [100, 43] on input "12820" at bounding box center [144, 45] width 227 height 11
type input "1"
type input "12820"
click at [100, 245] on div "No packages match filter criteria." at bounding box center [283, 194] width 503 height 213
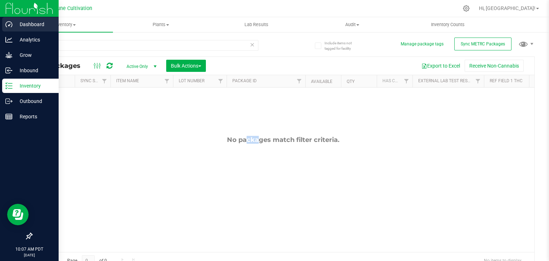
click at [9, 22] on icon at bounding box center [8, 24] width 7 height 7
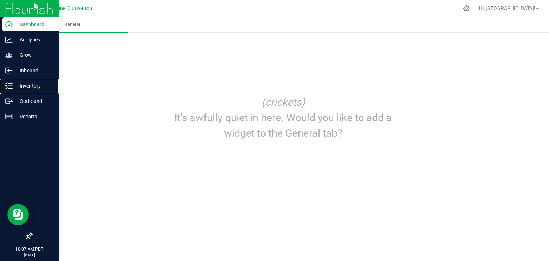
click at [35, 90] on div "Inventory" at bounding box center [30, 86] width 57 height 14
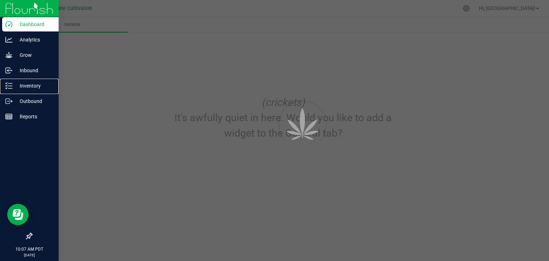
click at [35, 90] on div "Inventory" at bounding box center [30, 86] width 57 height 14
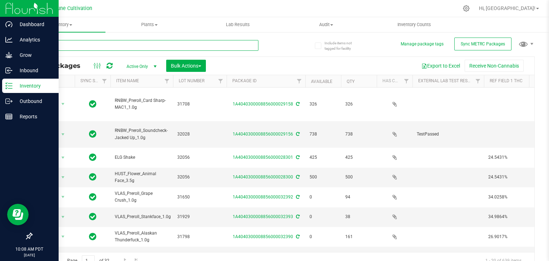
click at [64, 48] on input "text" at bounding box center [144, 45] width 227 height 11
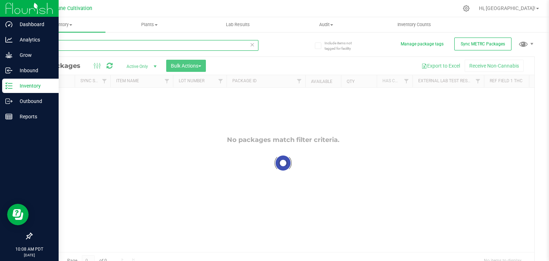
click at [45, 45] on input "112820" at bounding box center [144, 45] width 227 height 11
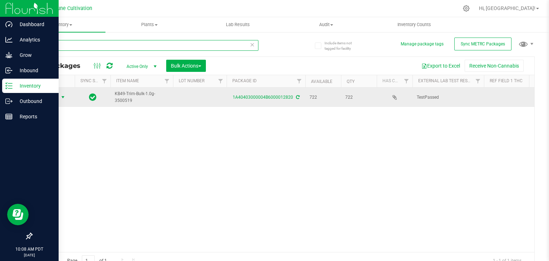
type input "12820"
click at [45, 98] on span "Action" at bounding box center [48, 97] width 19 height 10
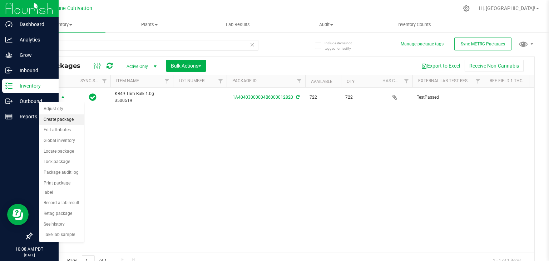
click at [57, 122] on li "Create package" at bounding box center [61, 119] width 45 height 11
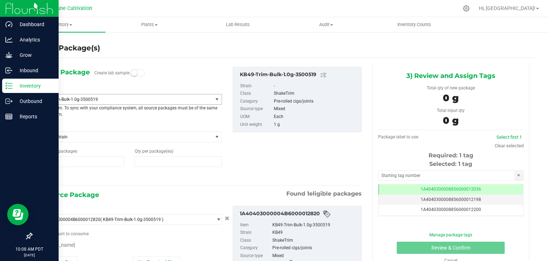
type input "1"
type input "0"
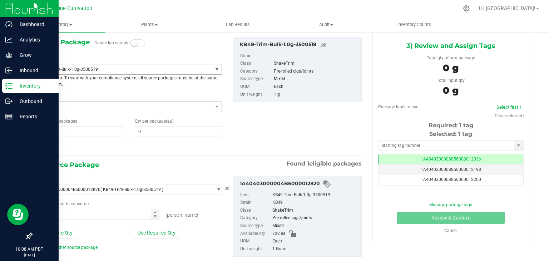
scroll to position [46, 0]
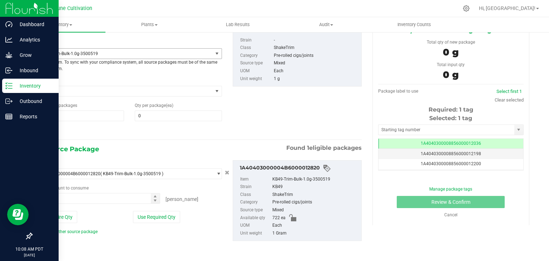
click at [113, 52] on span "KB49-Trim-Bulk-1.0g-3500519" at bounding box center [121, 53] width 163 height 5
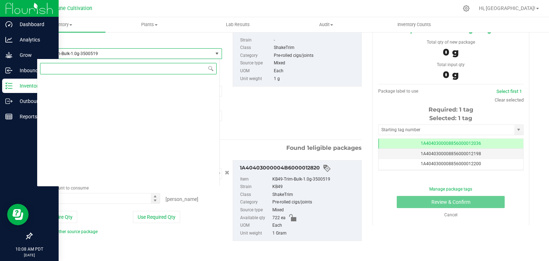
scroll to position [19638, 0]
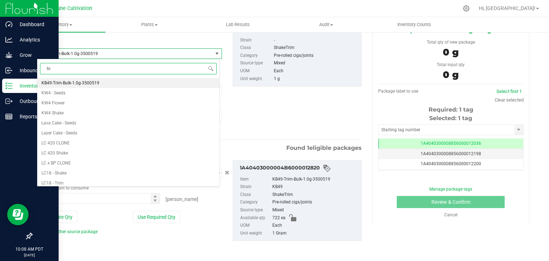
type input "hig"
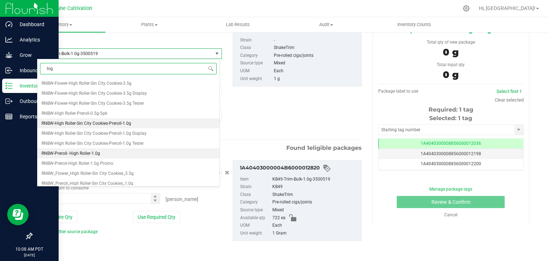
scroll to position [33, 0]
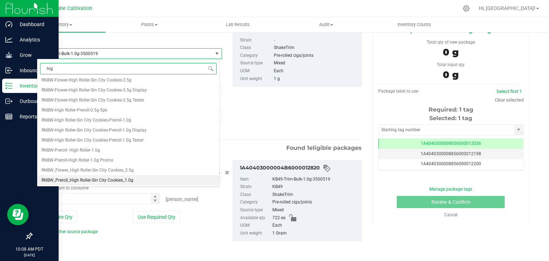
click at [129, 182] on span "RNBW_Preroll_High Roller-Sin City Cookies_1.0g" at bounding box center [87, 180] width 92 height 5
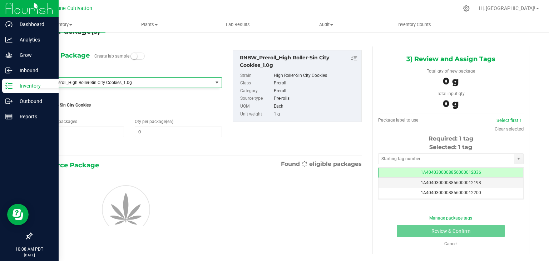
type input "0"
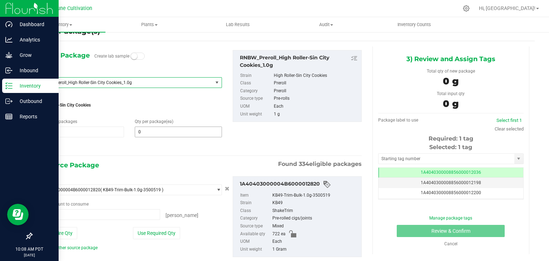
type input "0 ea"
click at [152, 133] on input "0" at bounding box center [178, 132] width 87 height 10
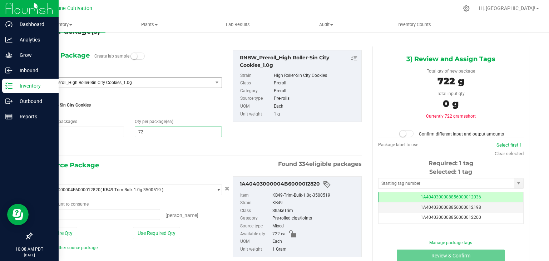
type input "722"
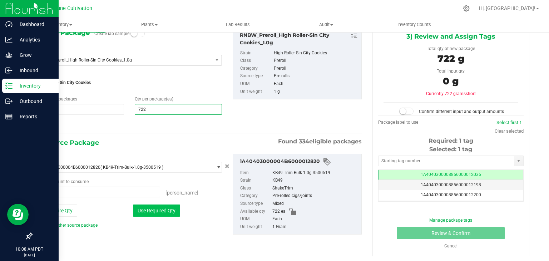
click at [168, 211] on button "Use Required Qty" at bounding box center [156, 211] width 47 height 12
click at [386, 170] on td "1A4040300008856000012036" at bounding box center [451, 175] width 145 height 10
type input "722"
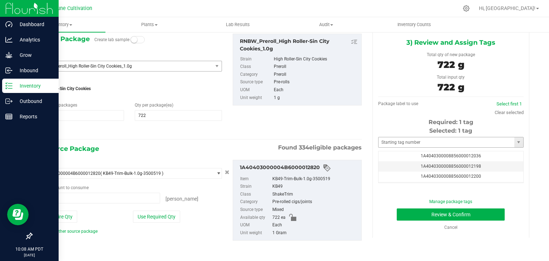
click at [403, 151] on div "Tag 1A4040300008856000012036 1A4040300008856000012198 1A4040300008856000012200 …" at bounding box center [451, 167] width 146 height 32
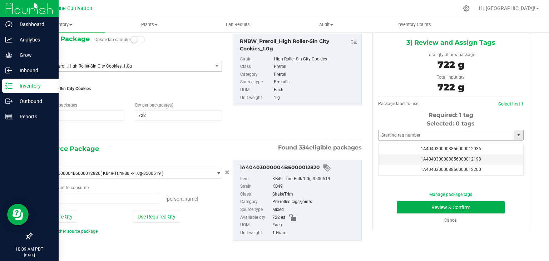
type input "722 ea"
click at [401, 136] on input "text" at bounding box center [447, 135] width 136 height 10
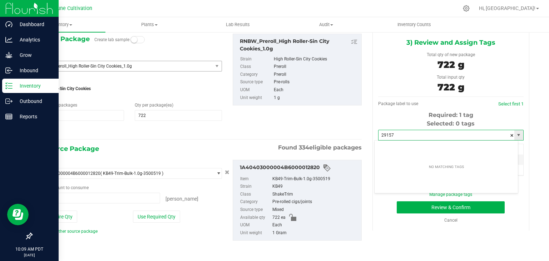
click at [397, 136] on input "29157" at bounding box center [447, 135] width 136 height 10
type input "2"
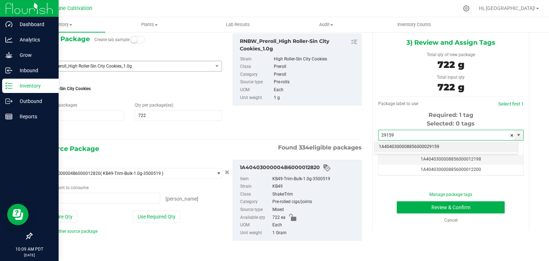
click at [431, 149] on li "1A4040300008856000029159" at bounding box center [446, 147] width 143 height 11
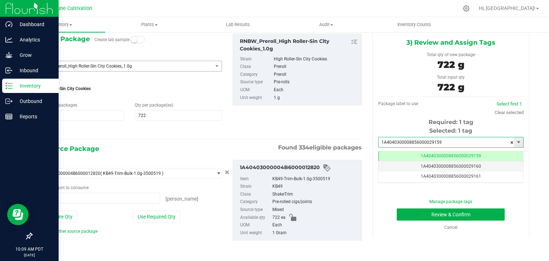
scroll to position [0, 0]
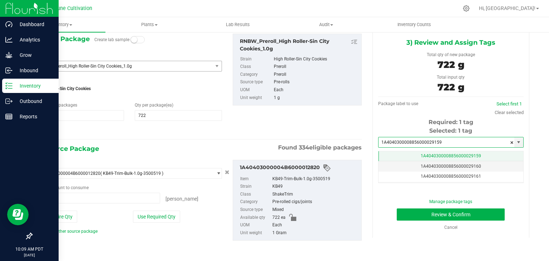
type input "1A4040300008856000029159"
click at [462, 157] on span "1A4040300008856000029159" at bounding box center [451, 155] width 60 height 5
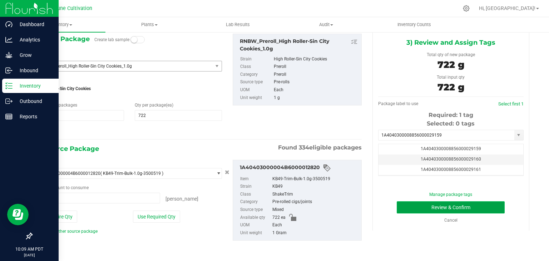
click at [410, 212] on button "Review & Confirm" at bounding box center [451, 207] width 108 height 12
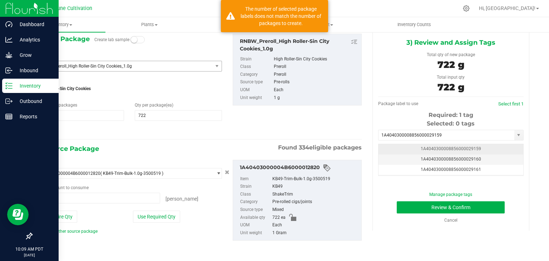
click at [421, 150] on span "1A4040300008856000029159" at bounding box center [451, 148] width 60 height 5
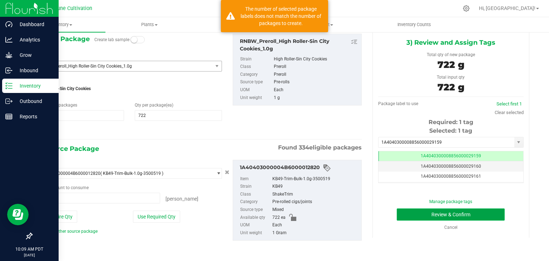
click at [406, 216] on button "Review & Confirm" at bounding box center [451, 215] width 108 height 12
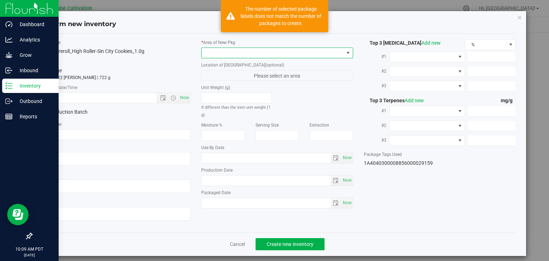
click at [256, 54] on span at bounding box center [273, 53] width 142 height 10
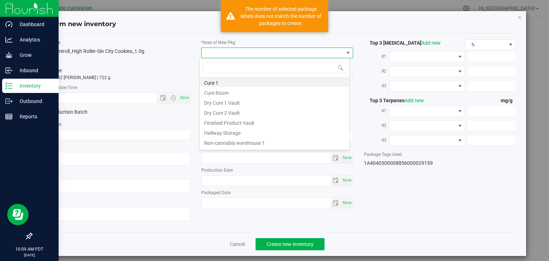
scroll to position [10, 150]
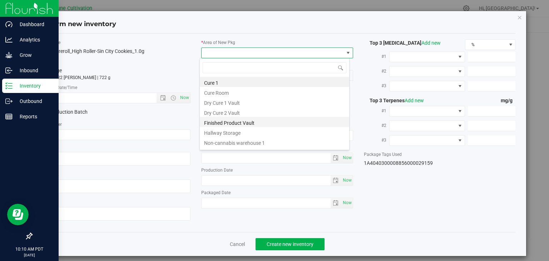
click at [250, 122] on li "Finished Product Vault" at bounding box center [274, 122] width 149 height 10
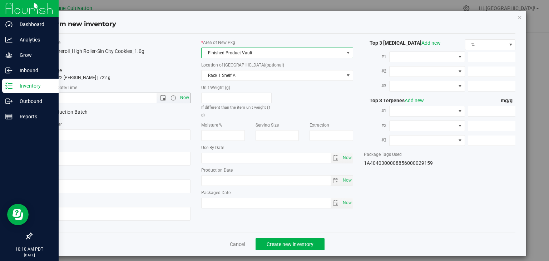
click at [185, 99] on span "Now" at bounding box center [185, 98] width 12 height 10
type input "[DATE] 10:10 AM"
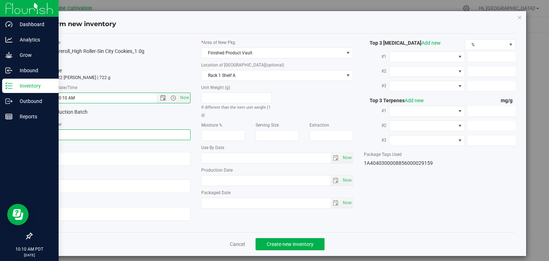
click at [155, 135] on input "text" at bounding box center [115, 134] width 152 height 11
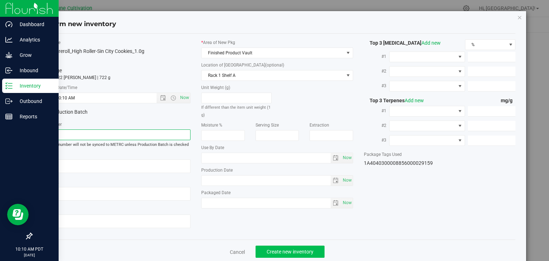
type input "22535"
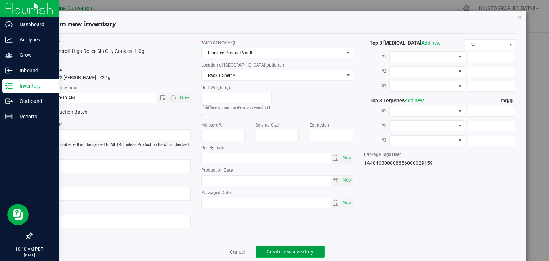
click at [316, 255] on button "Create new inventory" at bounding box center [290, 252] width 69 height 12
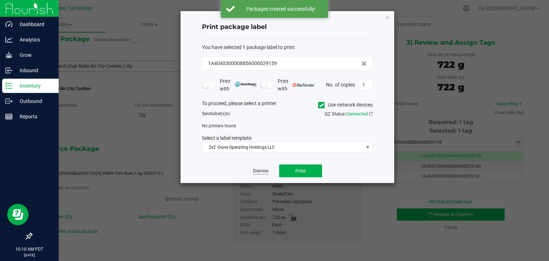
click at [263, 172] on link "Dismiss" at bounding box center [260, 171] width 15 height 6
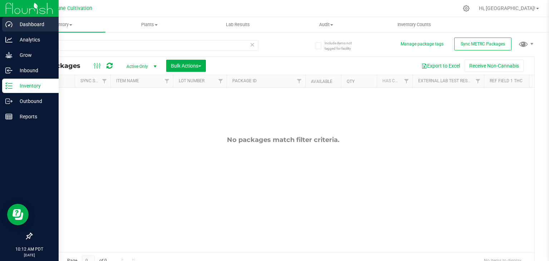
click at [15, 25] on p "Dashboard" at bounding box center [34, 24] width 43 height 9
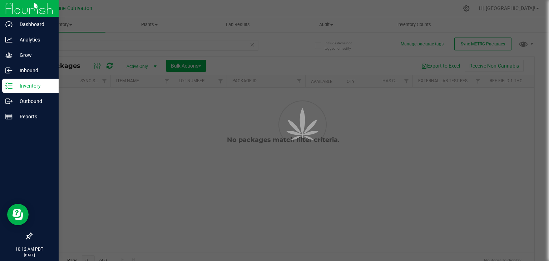
click at [25, 88] on p "Inventory" at bounding box center [34, 86] width 43 height 9
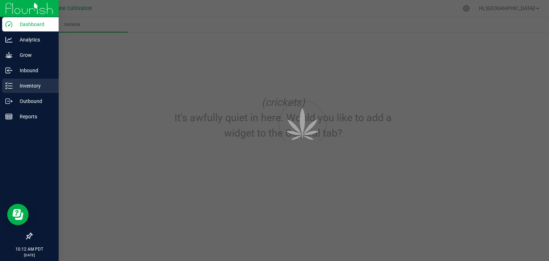
click at [25, 88] on p "Inventory" at bounding box center [34, 86] width 43 height 9
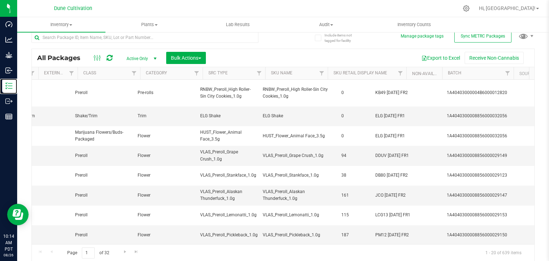
scroll to position [0, 1529]
